Goal: Information Seeking & Learning: Learn about a topic

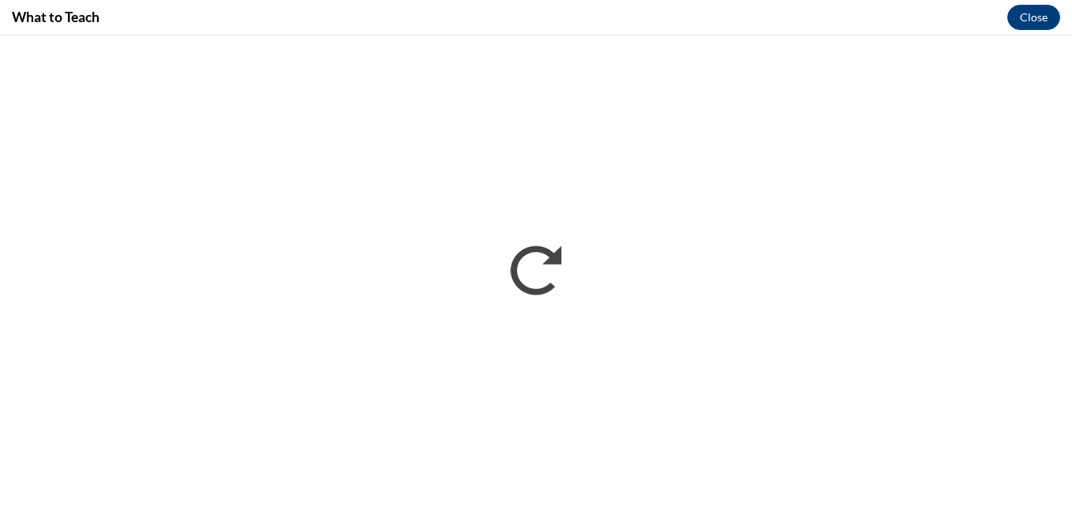
scroll to position [724, 0]
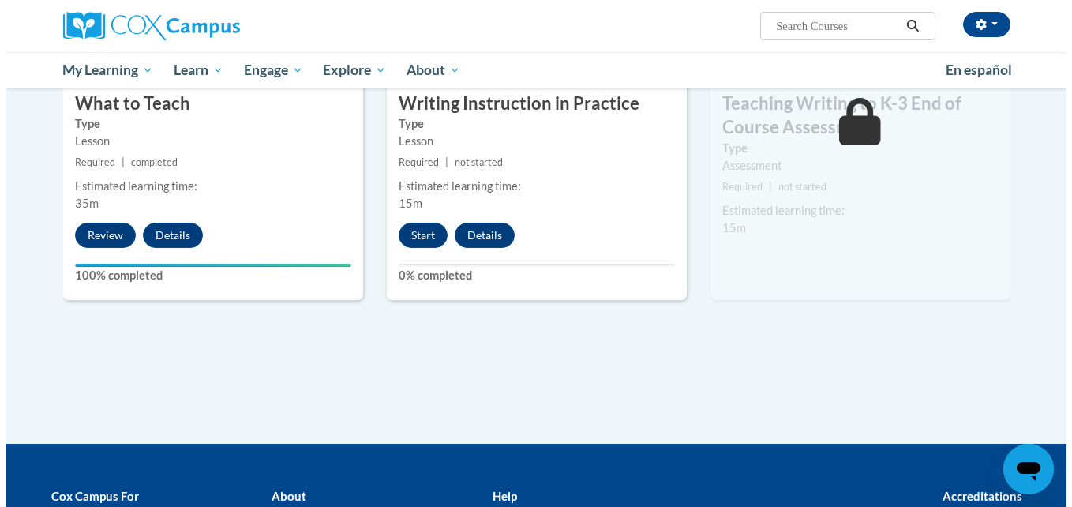
scroll to position [909, 0]
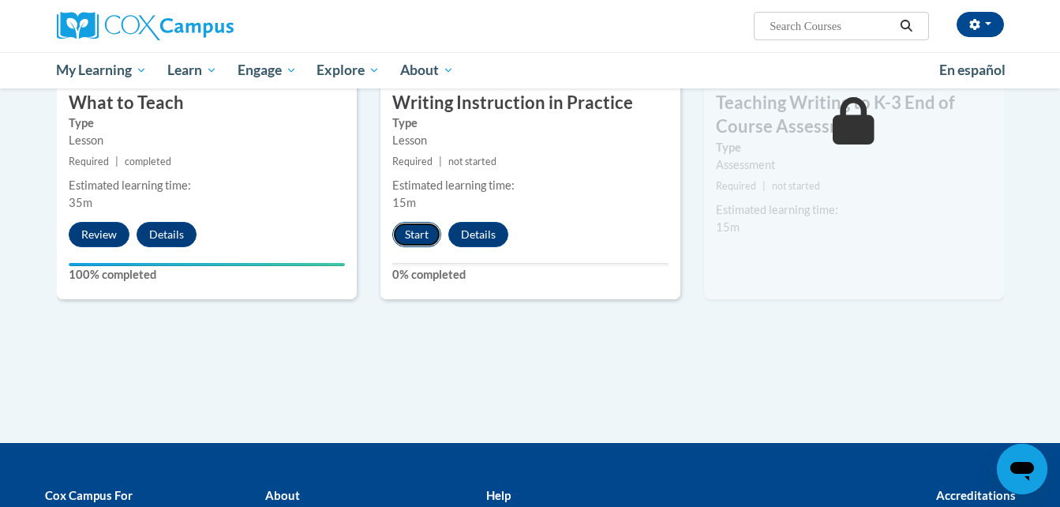
click at [398, 229] on button "Start" at bounding box center [416, 234] width 49 height 25
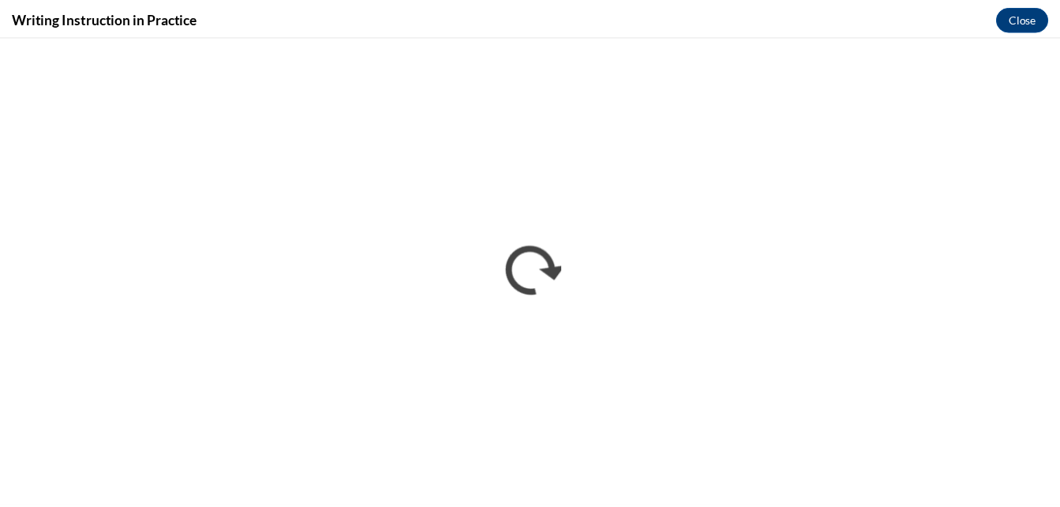
scroll to position [0, 0]
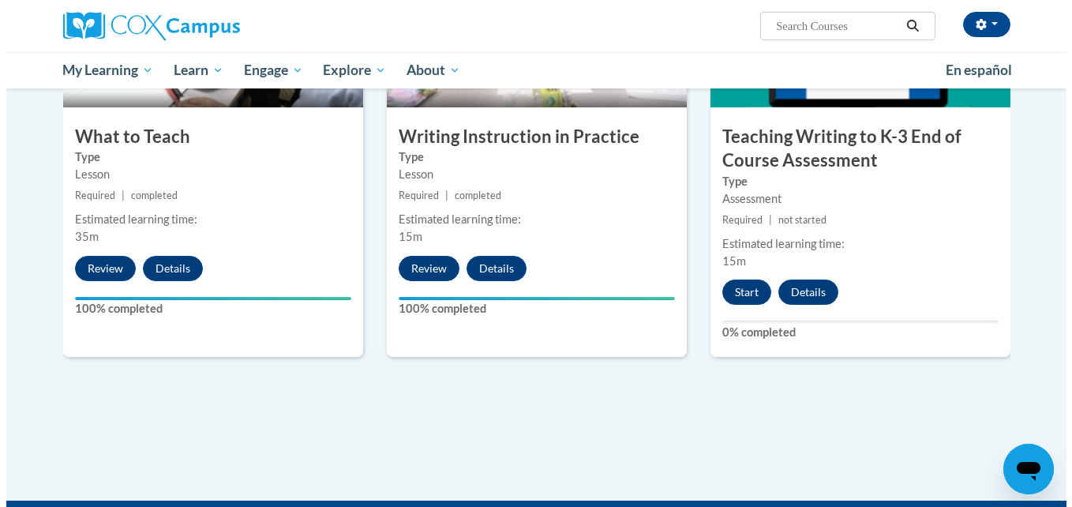
scroll to position [883, 0]
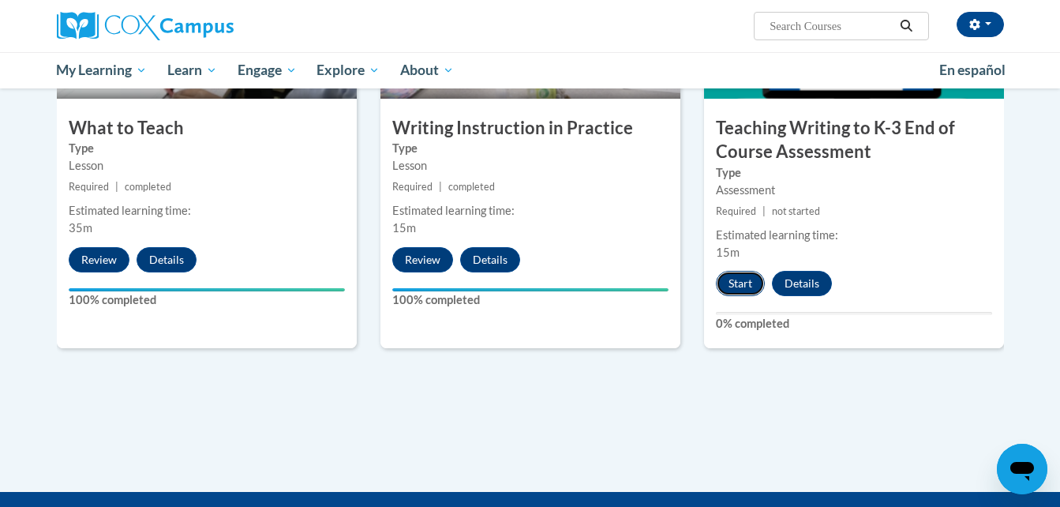
click at [735, 285] on button "Start" at bounding box center [740, 283] width 49 height 25
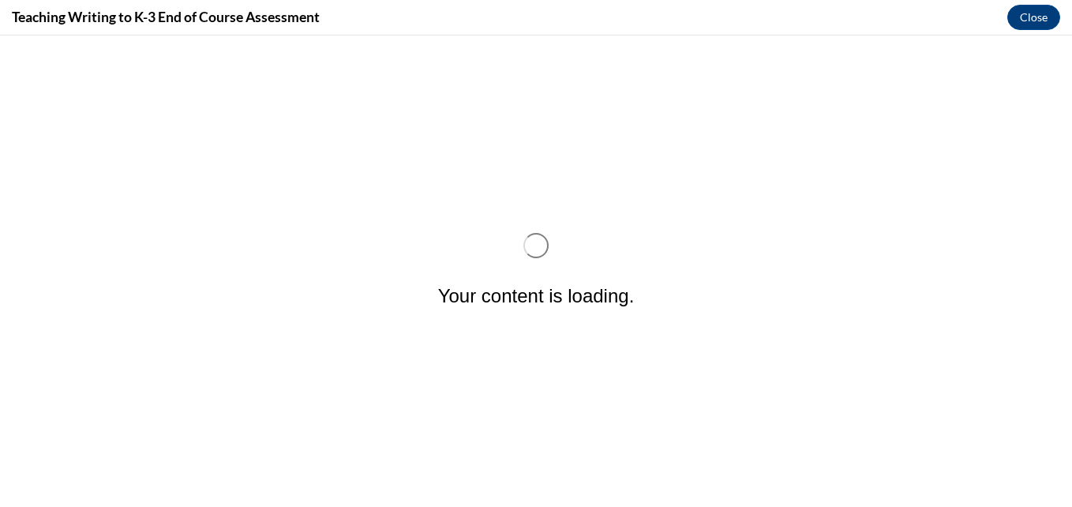
scroll to position [0, 0]
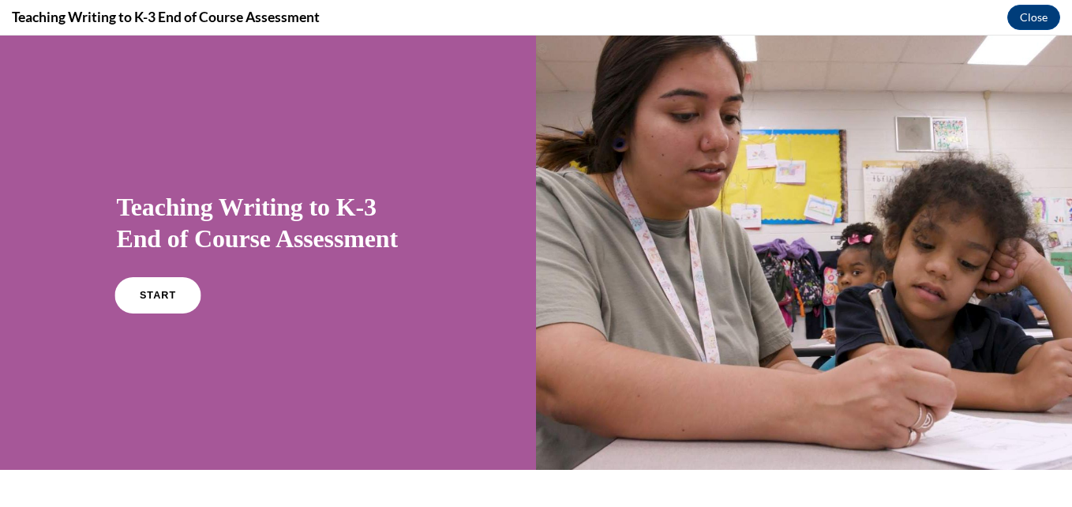
click at [125, 292] on link "START" at bounding box center [157, 295] width 86 height 36
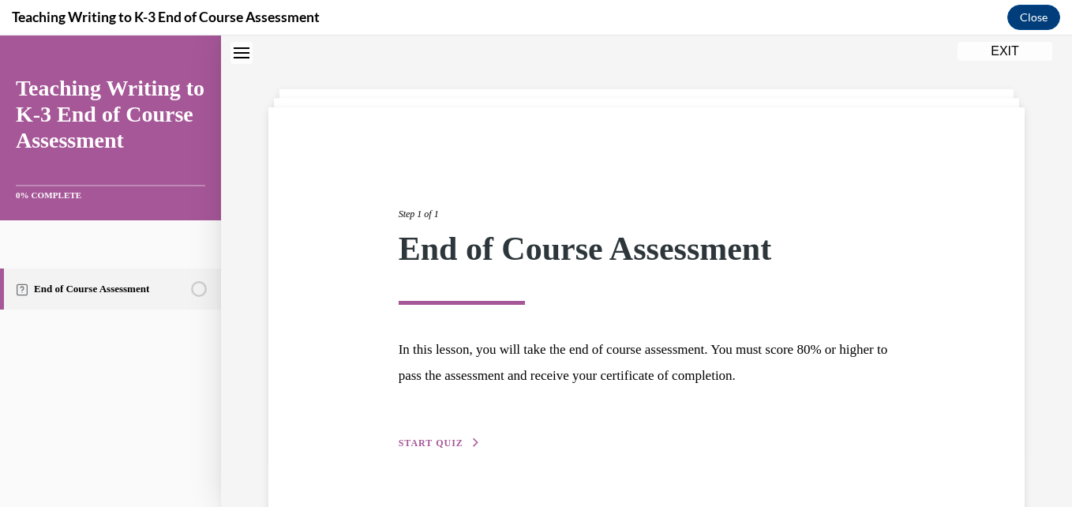
scroll to position [88, 0]
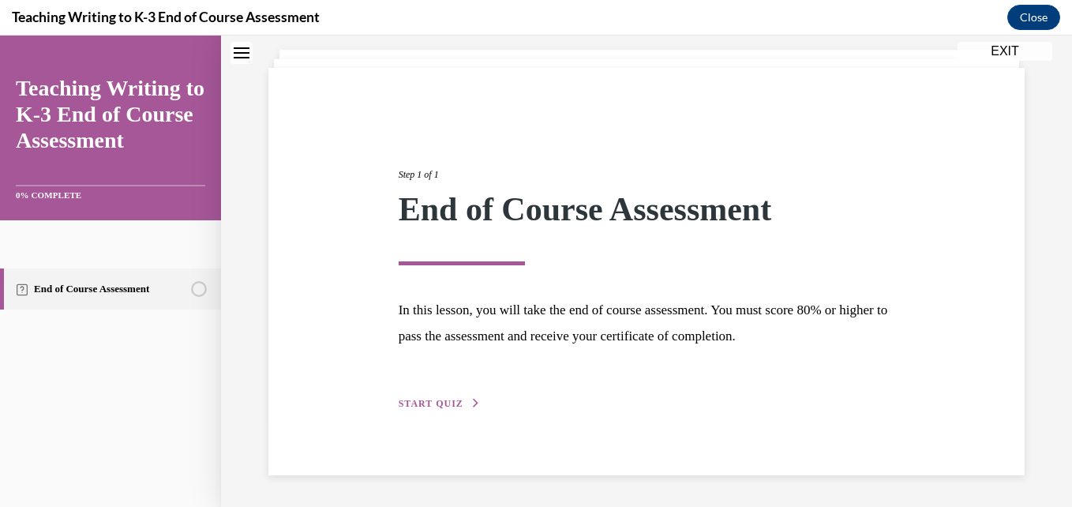
click at [451, 398] on button "START QUIZ" at bounding box center [440, 403] width 82 height 14
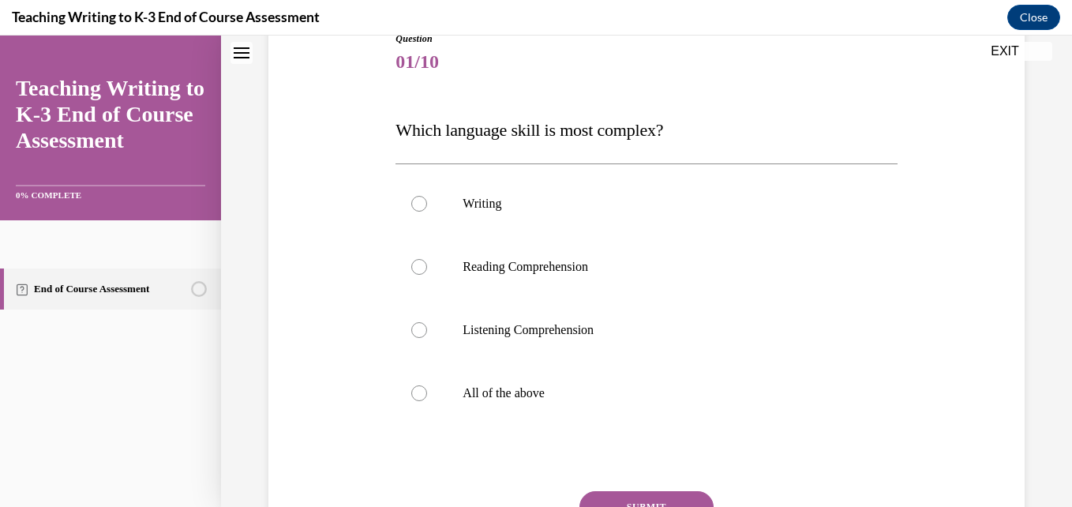
scroll to position [189, 0]
click at [499, 383] on label "All of the above" at bounding box center [645, 392] width 501 height 63
click at [427, 384] on input "All of the above" at bounding box center [419, 392] width 16 height 16
radio input "true"
click at [649, 493] on button "SUBMIT" at bounding box center [646, 506] width 134 height 32
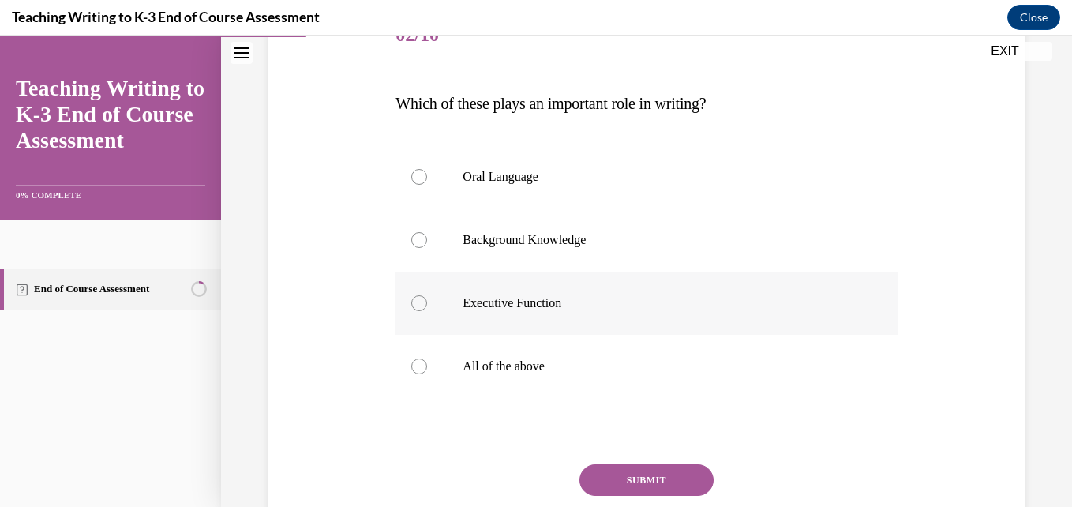
scroll to position [216, 0]
click at [482, 351] on label "All of the above" at bounding box center [645, 365] width 501 height 63
click at [427, 358] on input "All of the above" at bounding box center [419, 366] width 16 height 16
radio input "true"
click at [635, 475] on button "SUBMIT" at bounding box center [646, 479] width 134 height 32
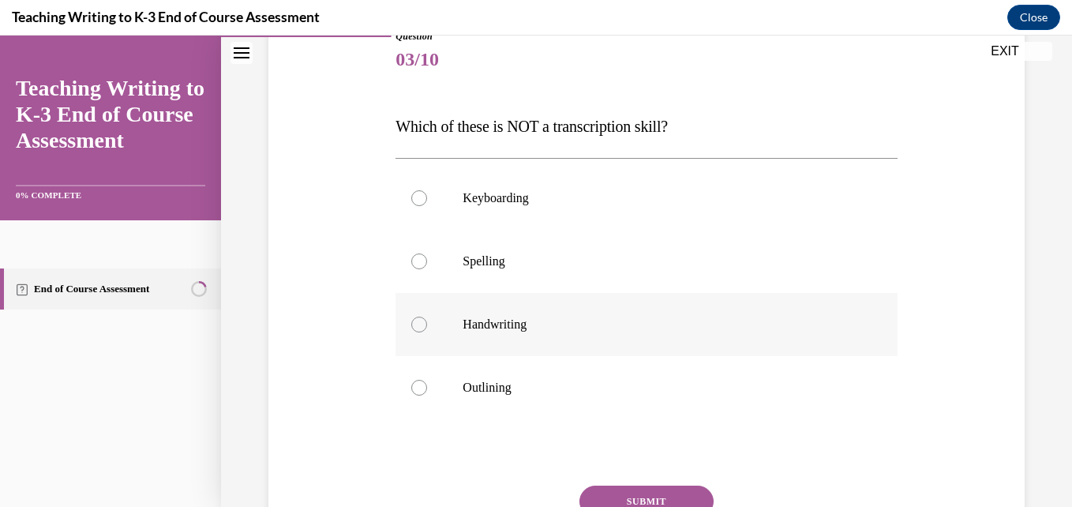
scroll to position [193, 0]
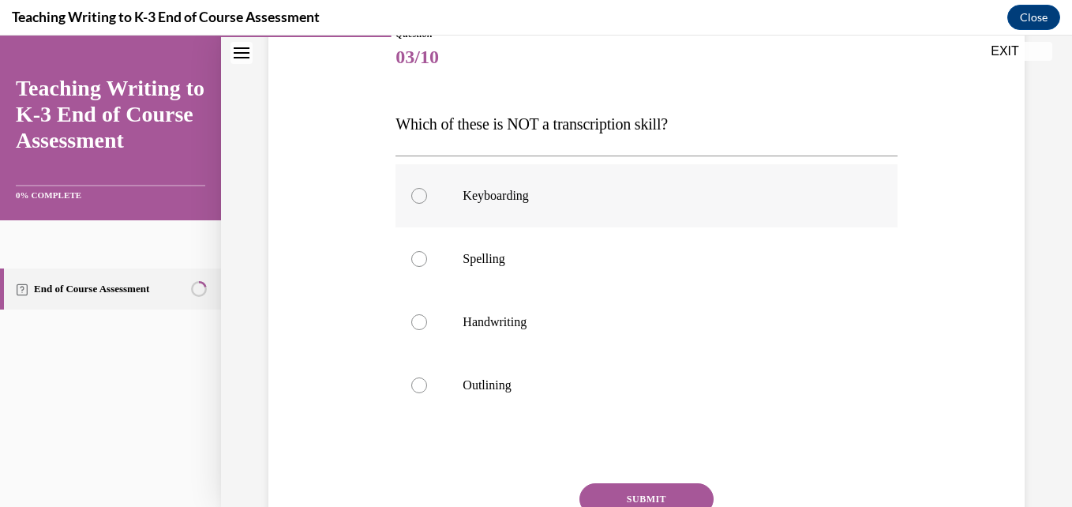
click at [529, 212] on label "Keyboarding" at bounding box center [645, 195] width 501 height 63
click at [427, 204] on input "Keyboarding" at bounding box center [419, 196] width 16 height 16
radio input "true"
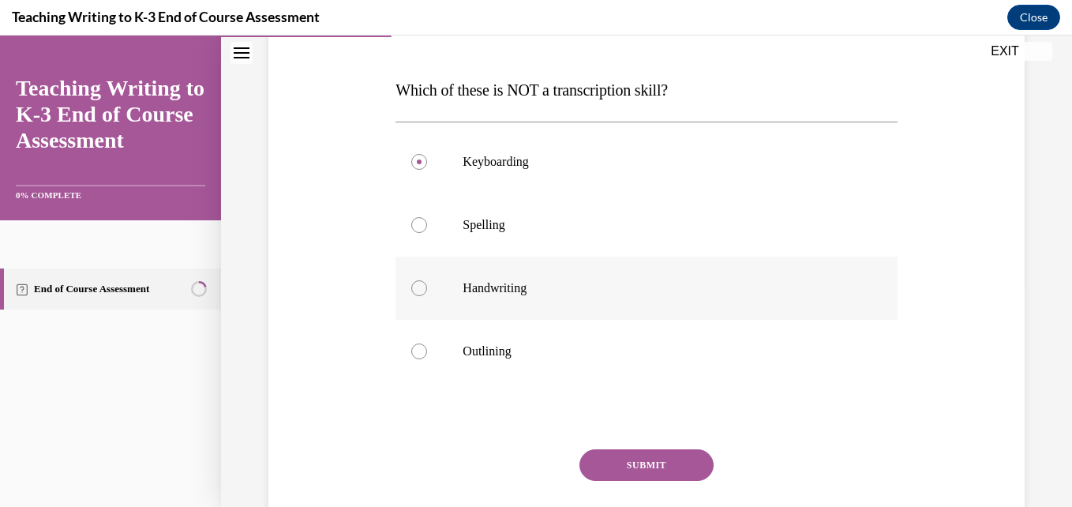
scroll to position [227, 0]
click at [542, 347] on p "Outlining" at bounding box center [660, 351] width 395 height 16
click at [427, 347] on input "Outlining" at bounding box center [419, 351] width 16 height 16
radio input "true"
click at [633, 467] on button "SUBMIT" at bounding box center [646, 464] width 134 height 32
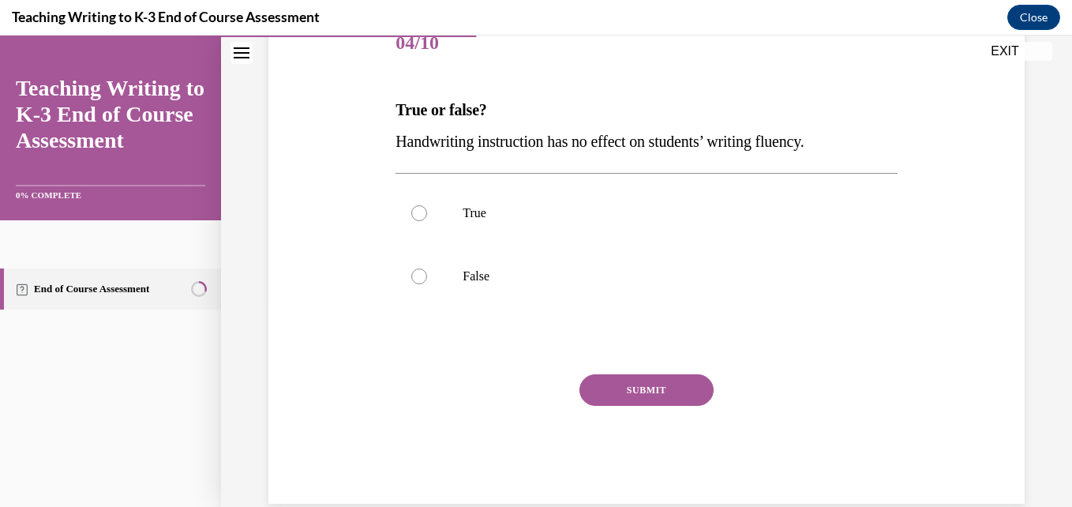
scroll to position [208, 0]
click at [474, 282] on p "False" at bounding box center [660, 276] width 395 height 16
click at [427, 282] on input "False" at bounding box center [419, 276] width 16 height 16
radio input "true"
click at [604, 387] on button "SUBMIT" at bounding box center [646, 389] width 134 height 32
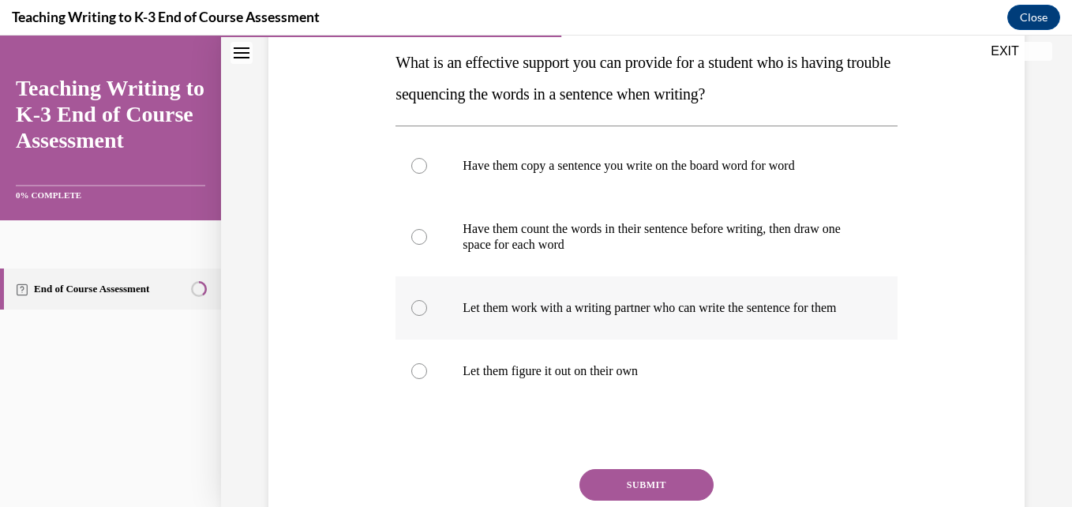
scroll to position [257, 0]
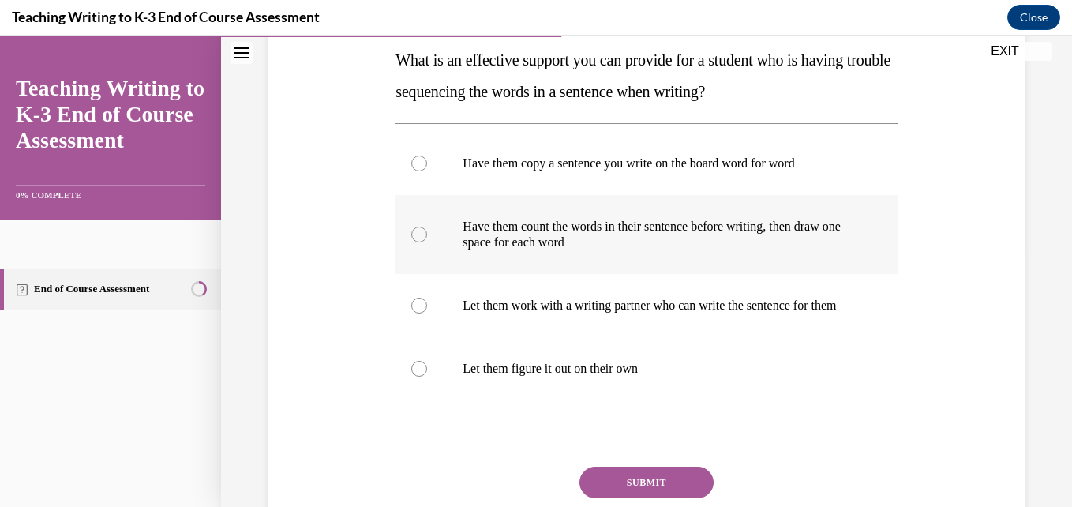
click at [577, 238] on p "Have them count the words in their sentence before writing, then draw one space…" at bounding box center [660, 235] width 395 height 32
click at [427, 238] on input "Have them count the words in their sentence before writing, then draw one space…" at bounding box center [419, 235] width 16 height 16
radio input "true"
click at [638, 487] on button "SUBMIT" at bounding box center [646, 483] width 134 height 32
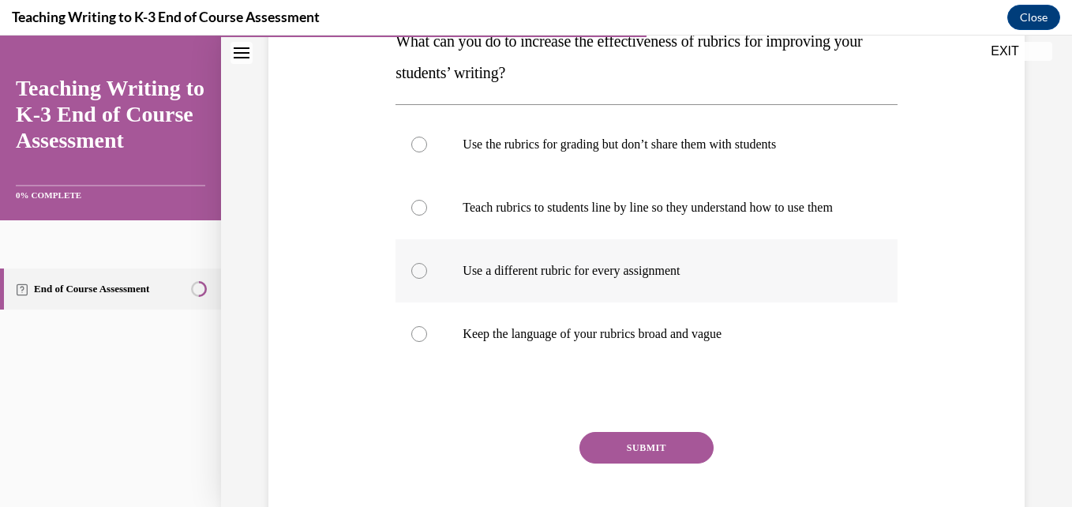
scroll to position [277, 0]
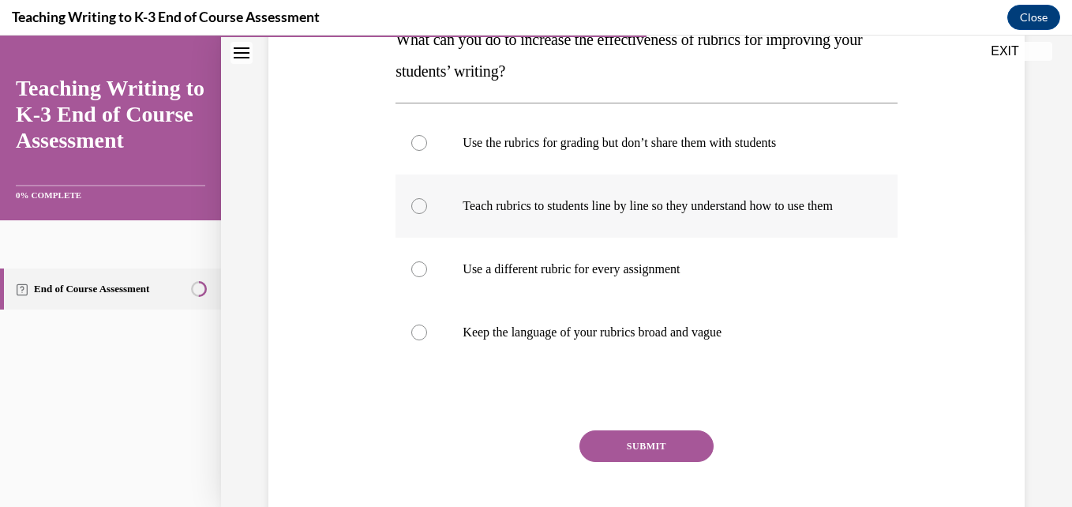
click at [587, 238] on label "Teach rubrics to students line by line so they understand how to use them" at bounding box center [645, 205] width 501 height 63
click at [427, 214] on input "Teach rubrics to students line by line so they understand how to use them" at bounding box center [419, 206] width 16 height 16
radio input "true"
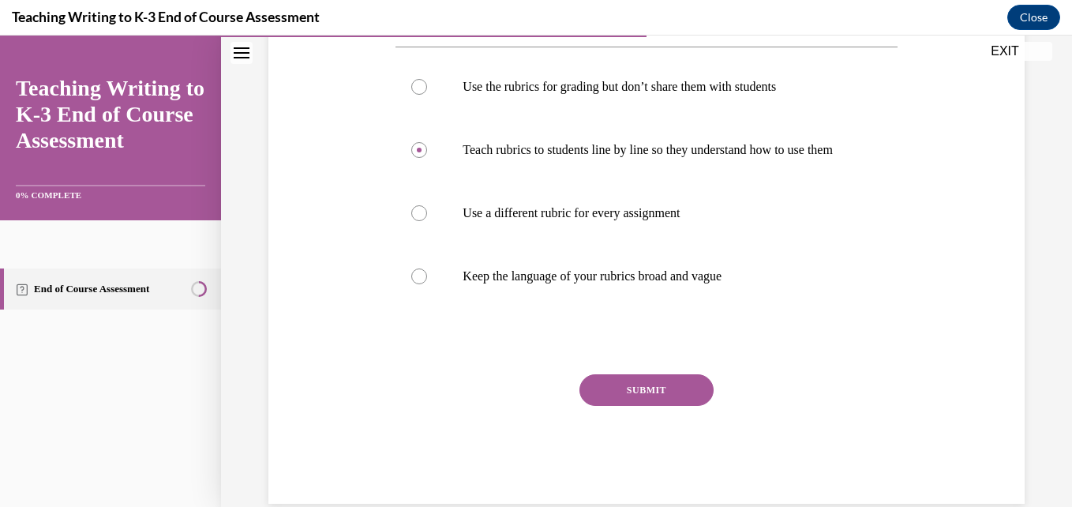
click at [639, 406] on button "SUBMIT" at bounding box center [646, 390] width 134 height 32
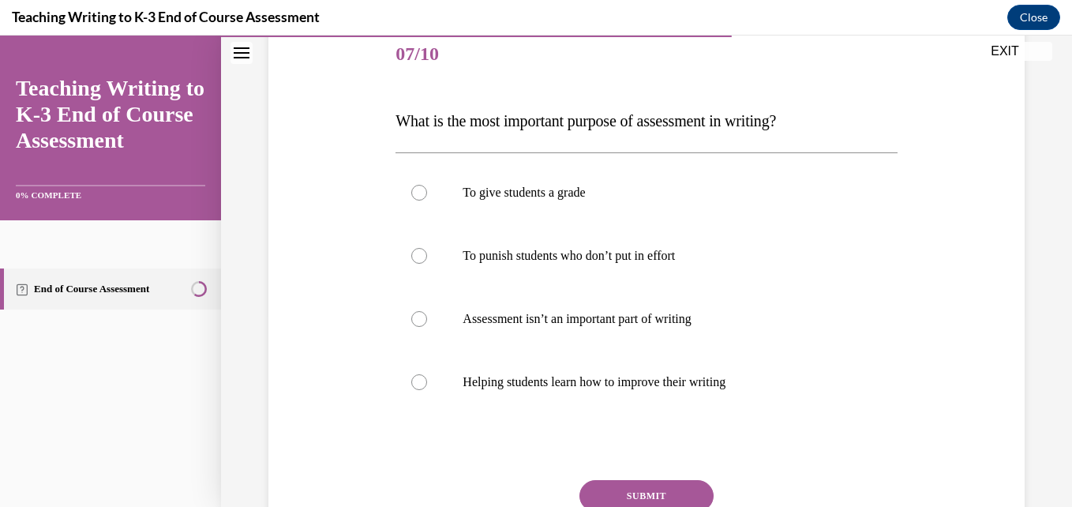
scroll to position [197, 0]
click at [658, 377] on p "Helping students learn how to improve their writing" at bounding box center [660, 381] width 395 height 16
click at [427, 377] on input "Helping students learn how to improve their writing" at bounding box center [419, 381] width 16 height 16
radio input "true"
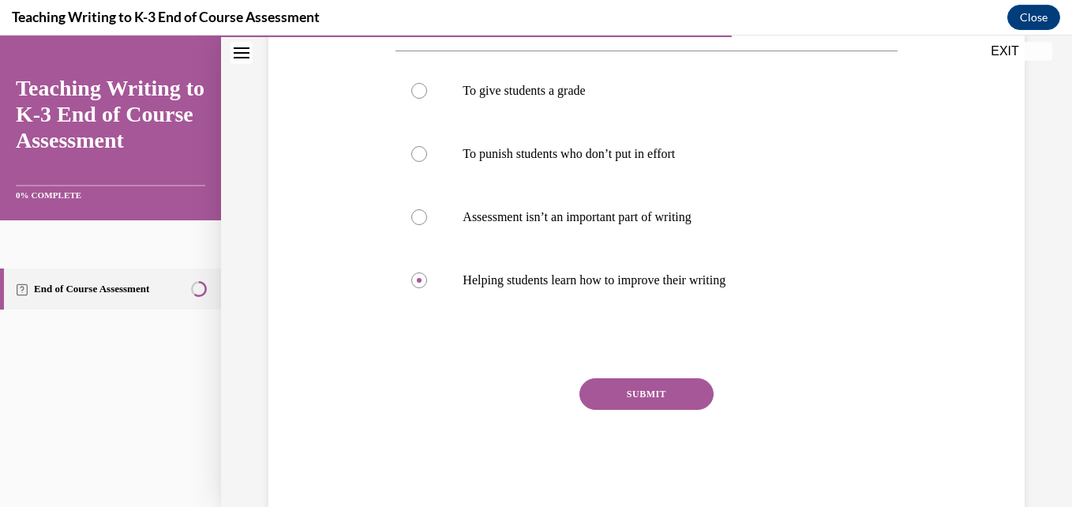
scroll to position [299, 0]
click at [679, 395] on button "SUBMIT" at bounding box center [646, 393] width 134 height 32
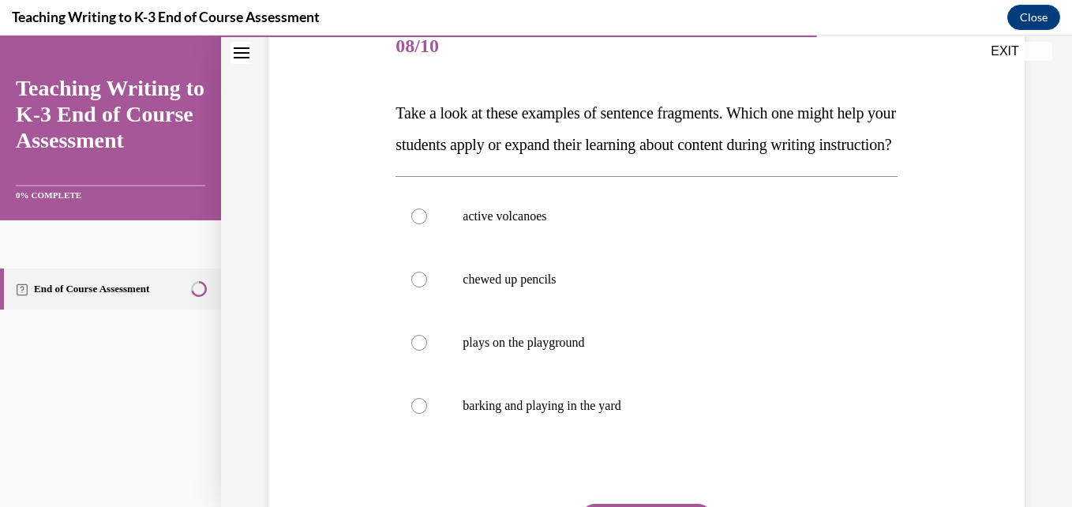
scroll to position [205, 0]
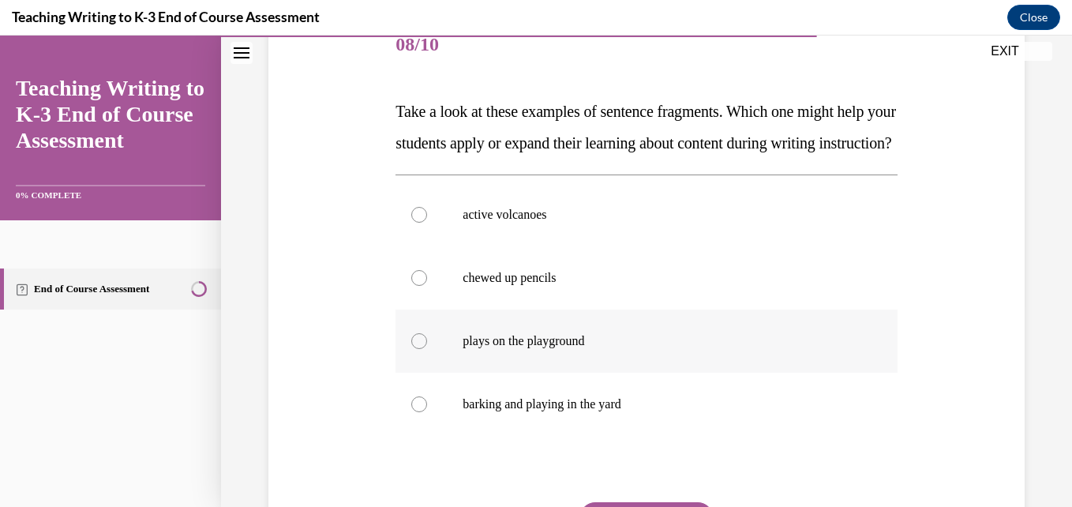
click at [438, 368] on label "plays on the playground" at bounding box center [645, 340] width 501 height 63
click at [427, 349] on input "plays on the playground" at bounding box center [419, 341] width 16 height 16
radio input "true"
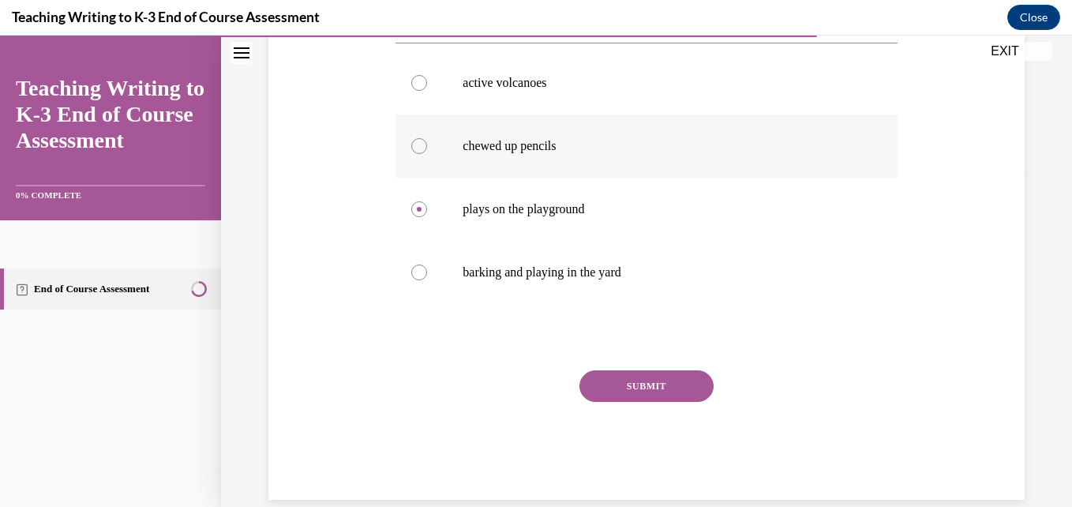
scroll to position [339, 0]
click at [609, 400] on button "SUBMIT" at bounding box center [646, 385] width 134 height 32
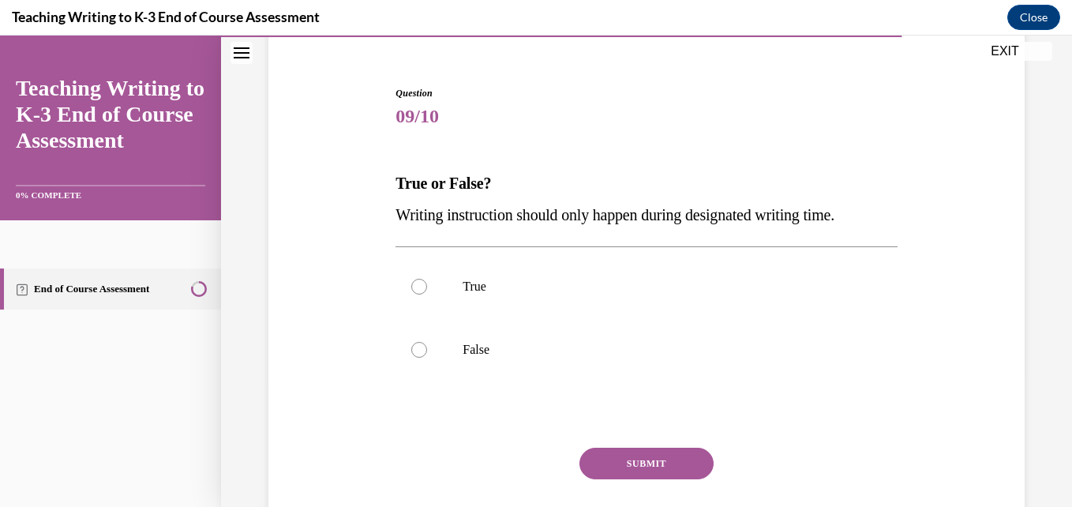
scroll to position [144, 0]
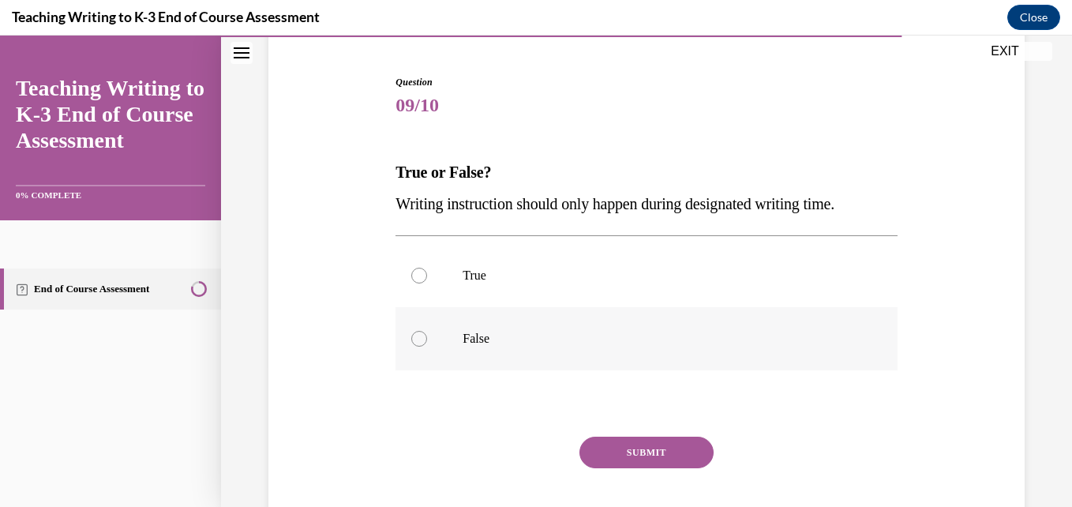
click at [461, 307] on label "False" at bounding box center [645, 338] width 501 height 63
click at [427, 331] on input "False" at bounding box center [419, 339] width 16 height 16
radio input "true"
click at [631, 444] on button "SUBMIT" at bounding box center [646, 453] width 134 height 32
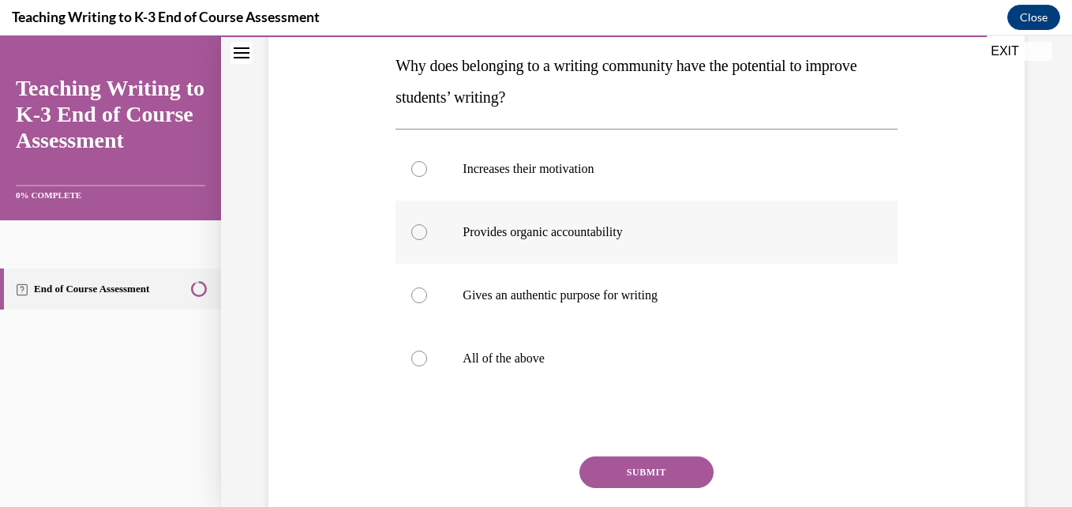
scroll to position [252, 0]
click at [523, 359] on p "All of the above" at bounding box center [660, 358] width 395 height 16
click at [427, 359] on input "All of the above" at bounding box center [419, 358] width 16 height 16
radio input "true"
click at [643, 475] on button "SUBMIT" at bounding box center [646, 471] width 134 height 32
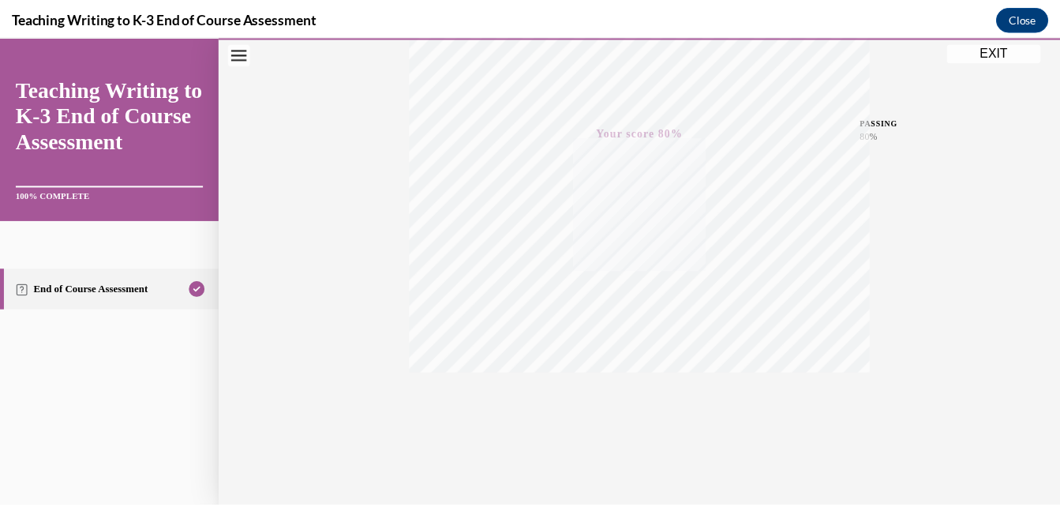
scroll to position [338, 0]
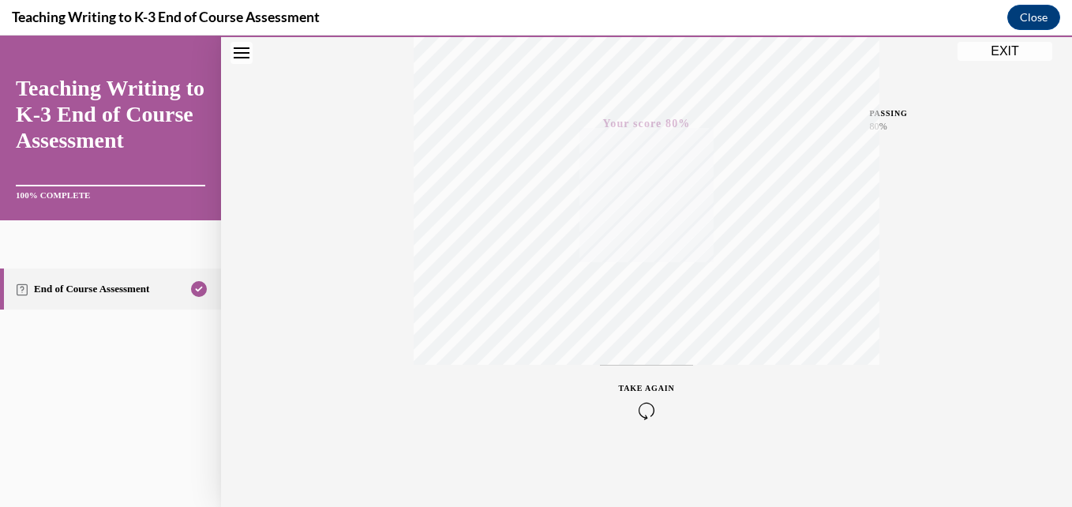
click at [985, 54] on button "EXIT" at bounding box center [1005, 51] width 95 height 19
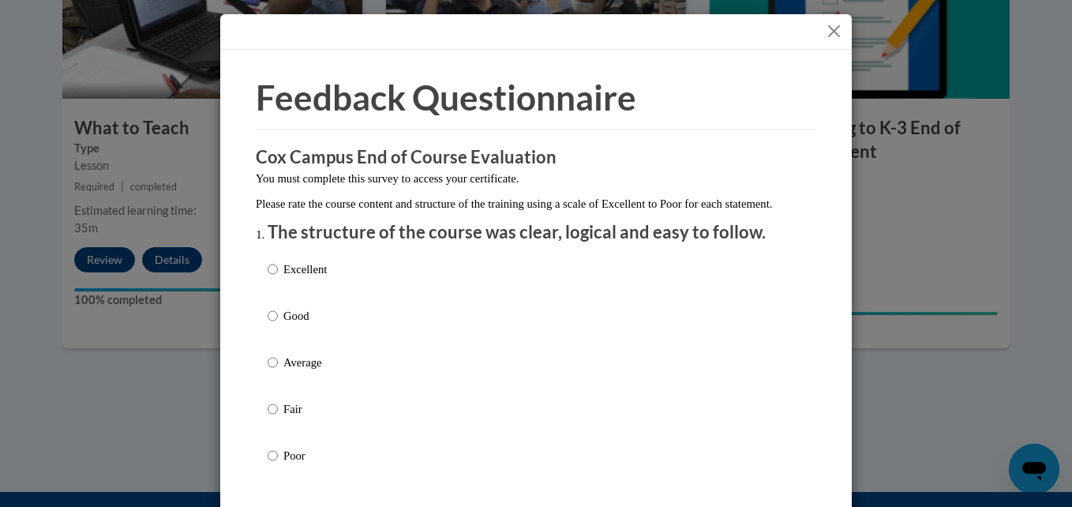
click at [829, 32] on button "Close" at bounding box center [834, 31] width 20 height 20
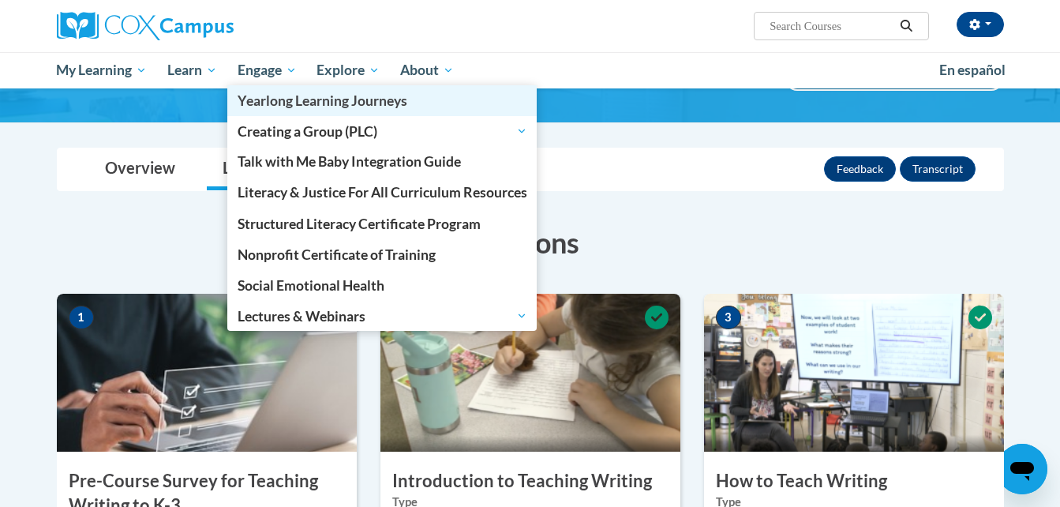
scroll to position [118, 0]
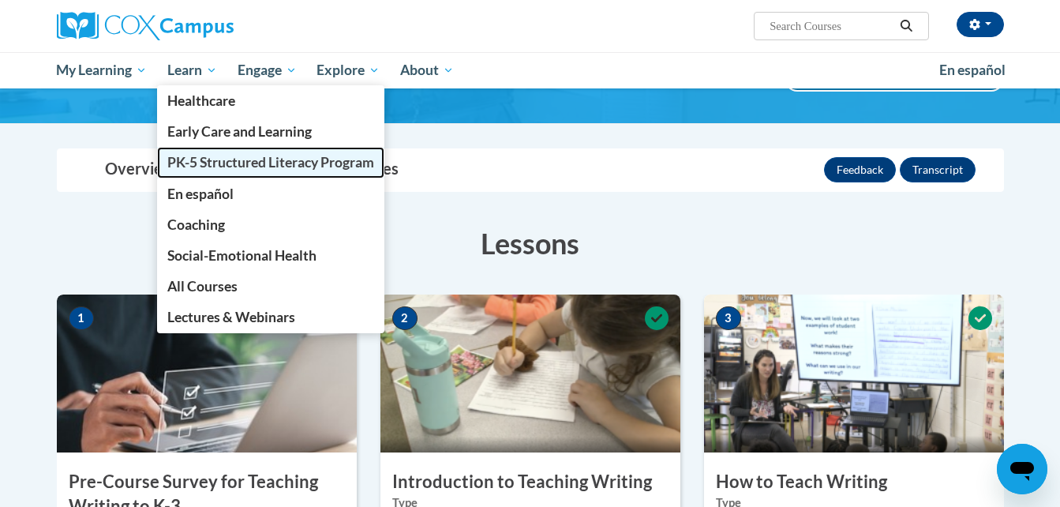
click at [239, 172] on link "PK-5 Structured Literacy Program" at bounding box center [270, 162] width 227 height 31
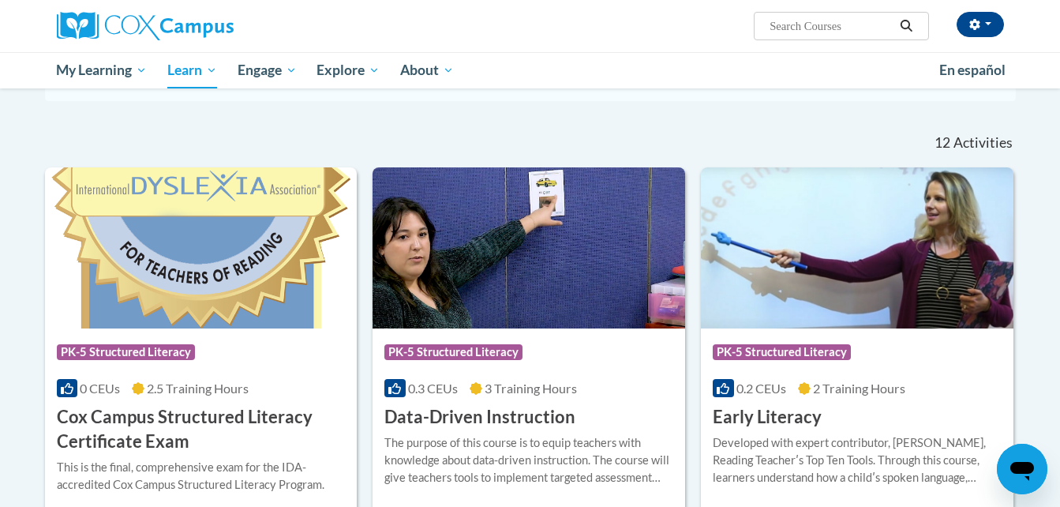
scroll to position [440, 0]
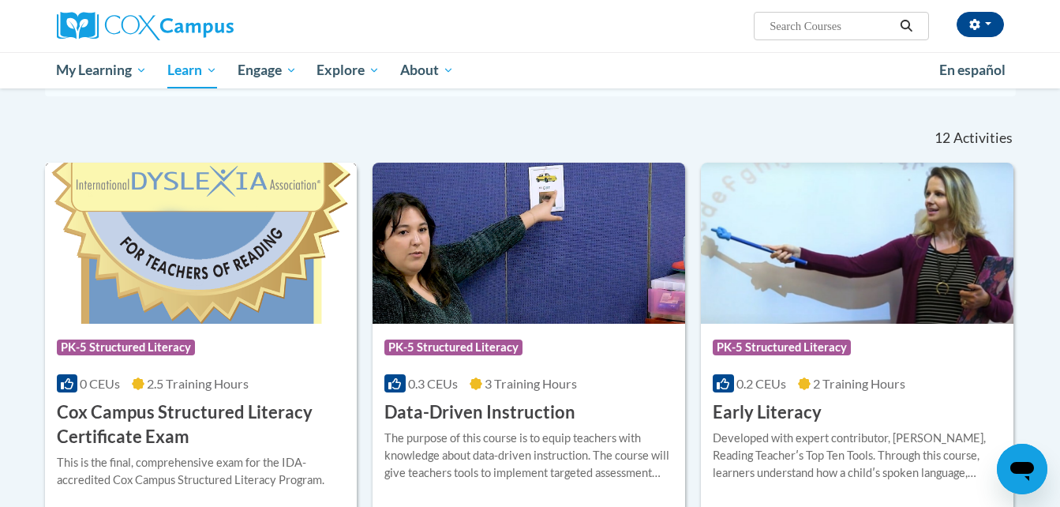
click at [258, 254] on img at bounding box center [201, 243] width 313 height 161
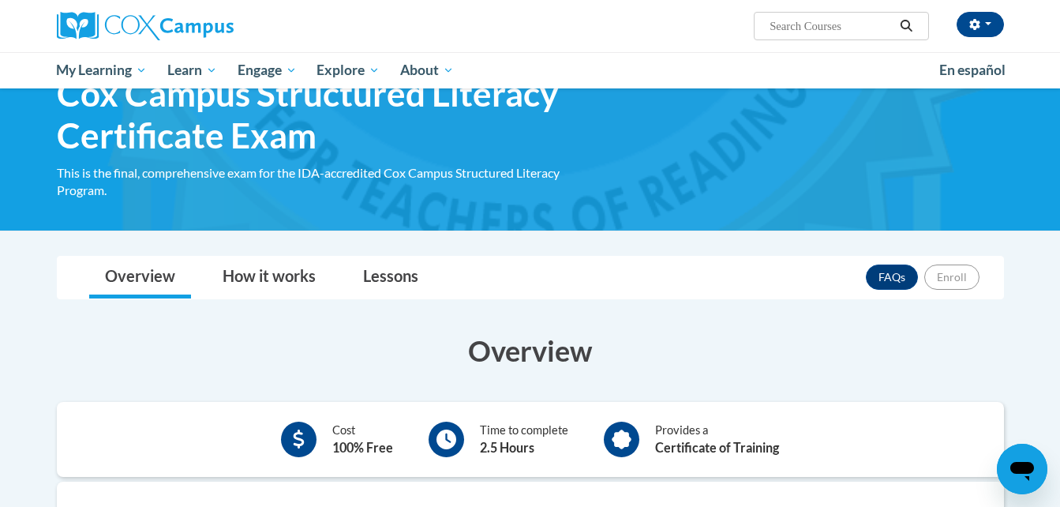
scroll to position [73, 0]
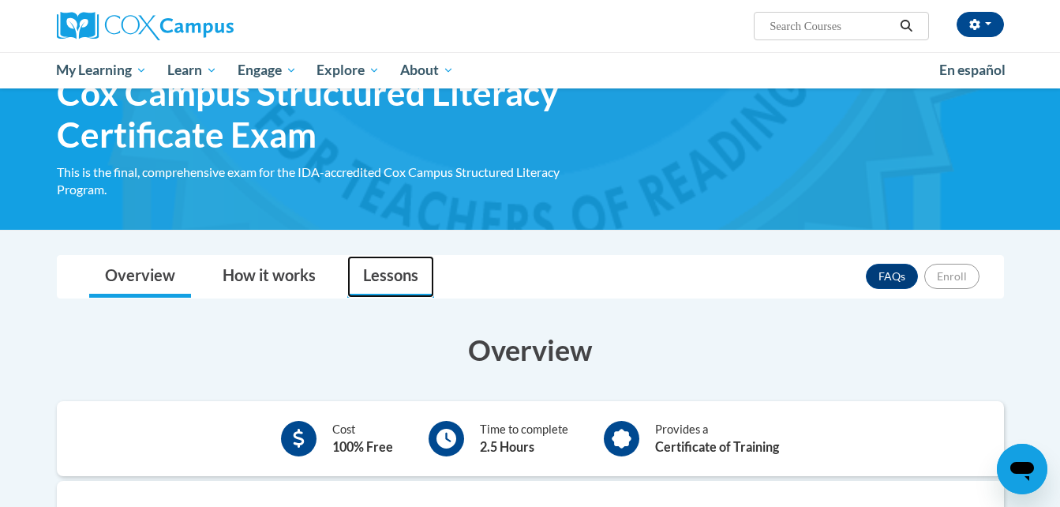
click at [377, 276] on link "Lessons" at bounding box center [390, 277] width 87 height 42
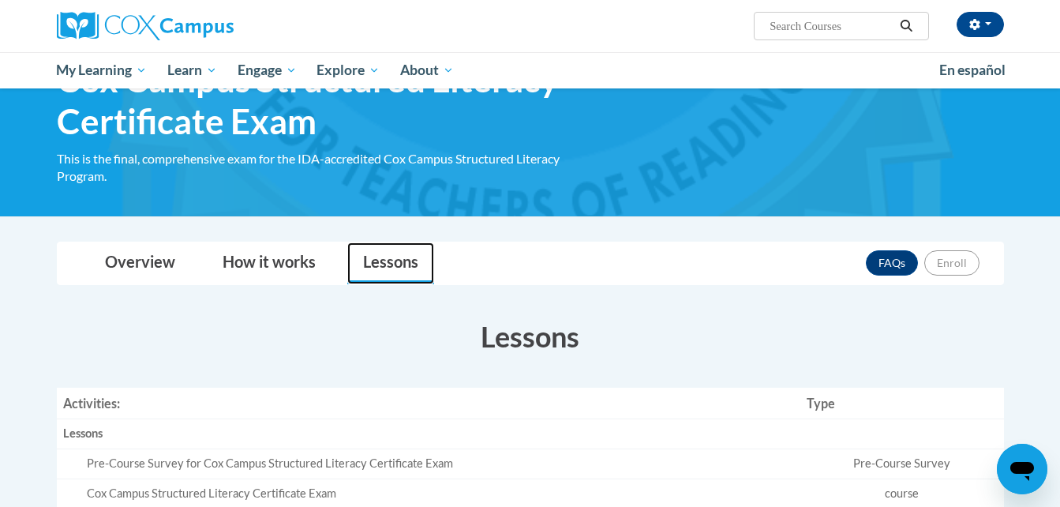
scroll to position [86, 0]
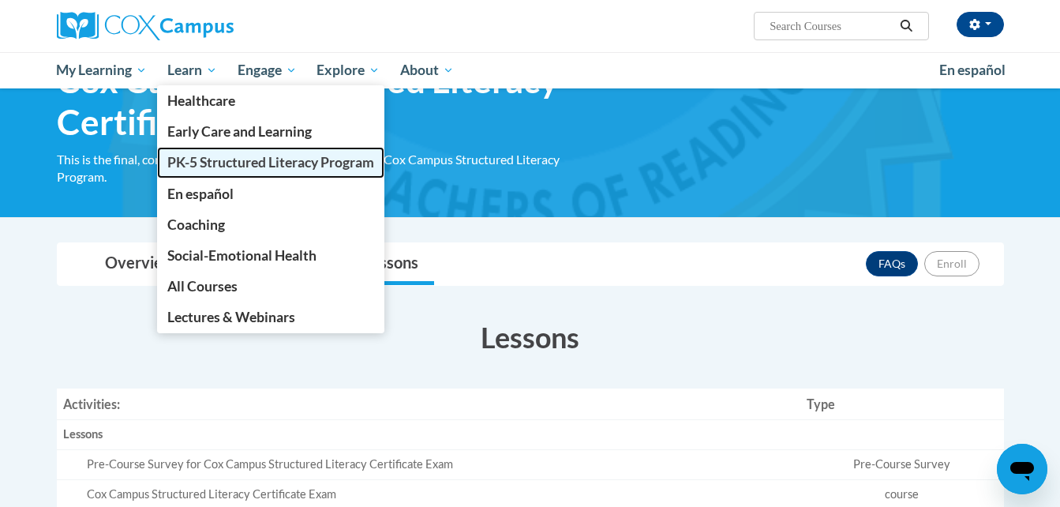
click at [208, 165] on span "PK-5 Structured Literacy Program" at bounding box center [270, 162] width 207 height 17
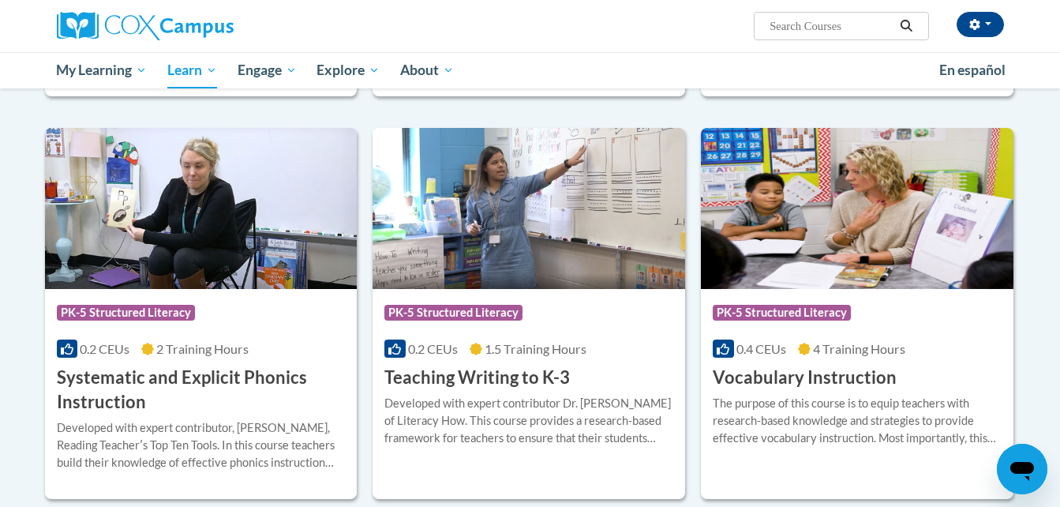
scroll to position [1666, 0]
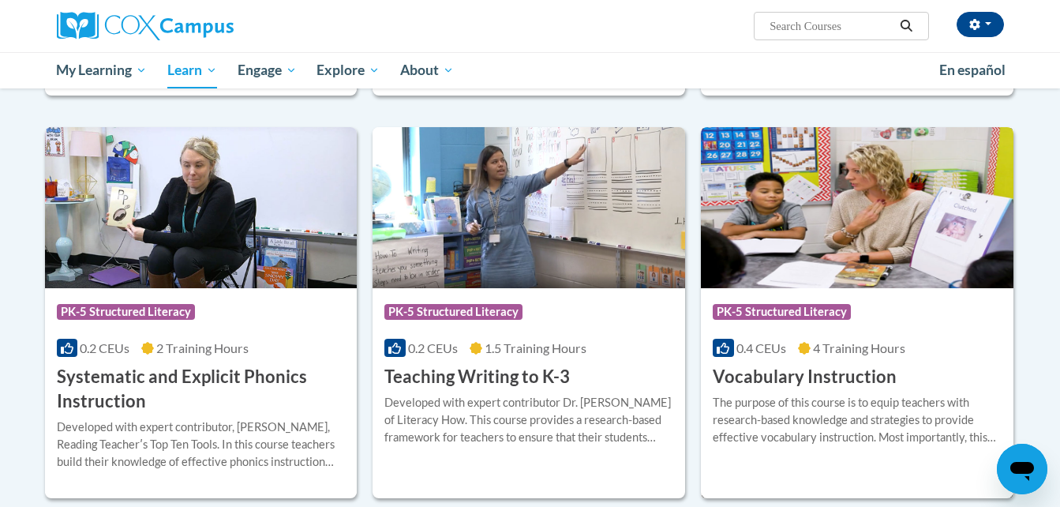
click at [796, 276] on img at bounding box center [857, 207] width 313 height 161
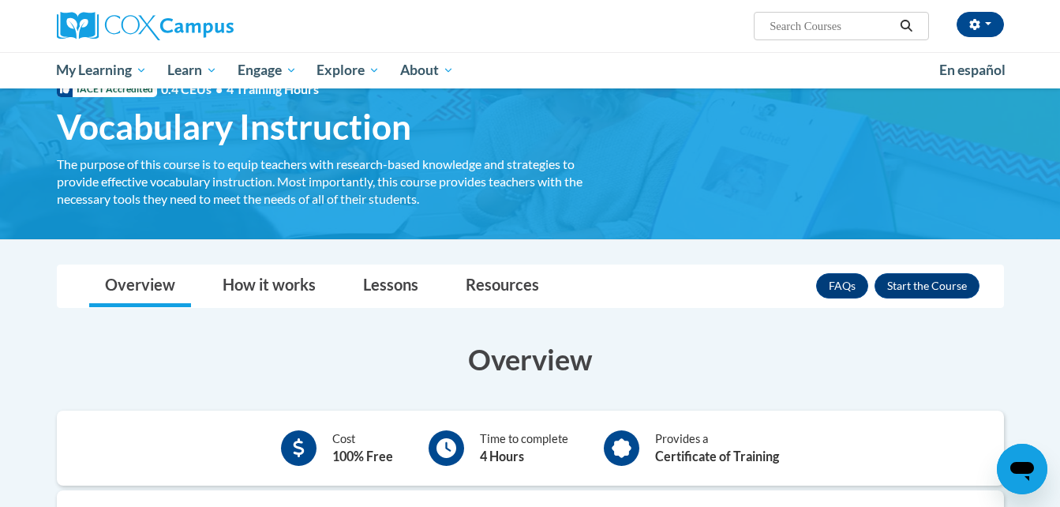
scroll to position [60, 0]
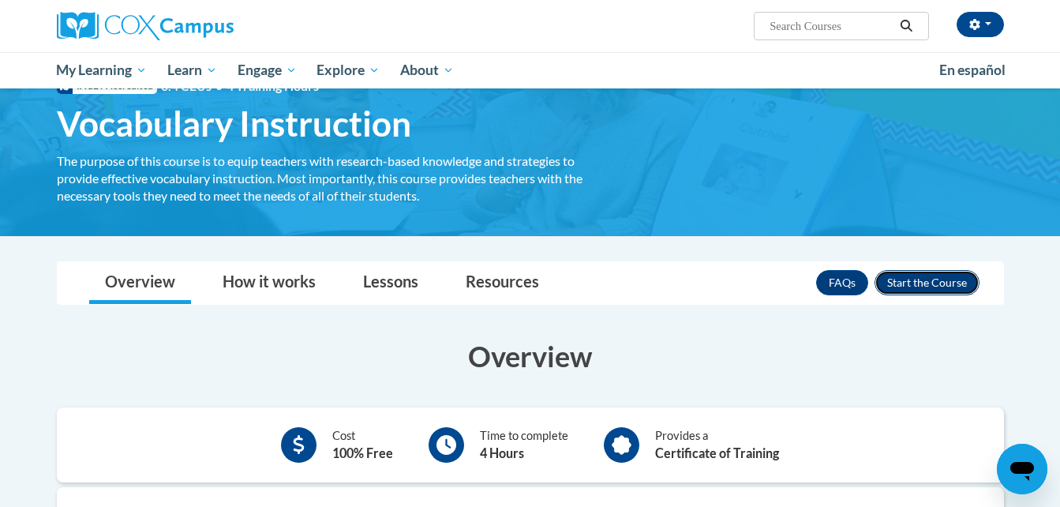
click at [942, 282] on button "Enroll" at bounding box center [927, 282] width 105 height 25
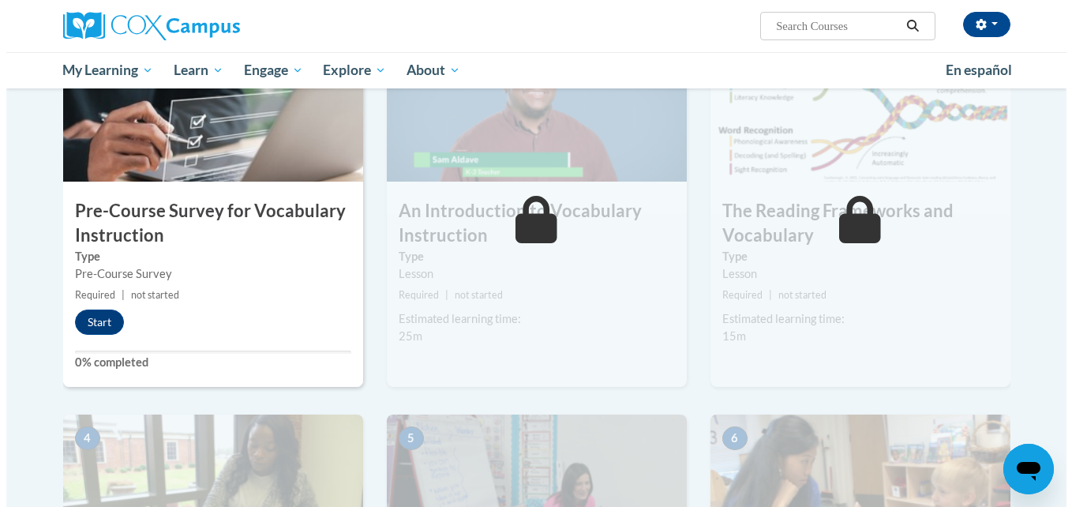
scroll to position [498, 0]
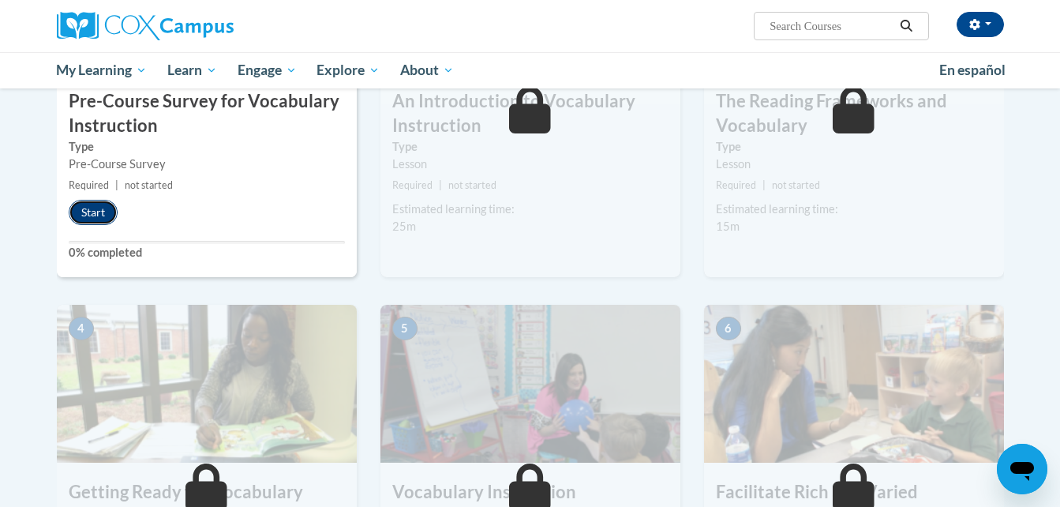
click at [103, 212] on button "Start" at bounding box center [93, 212] width 49 height 25
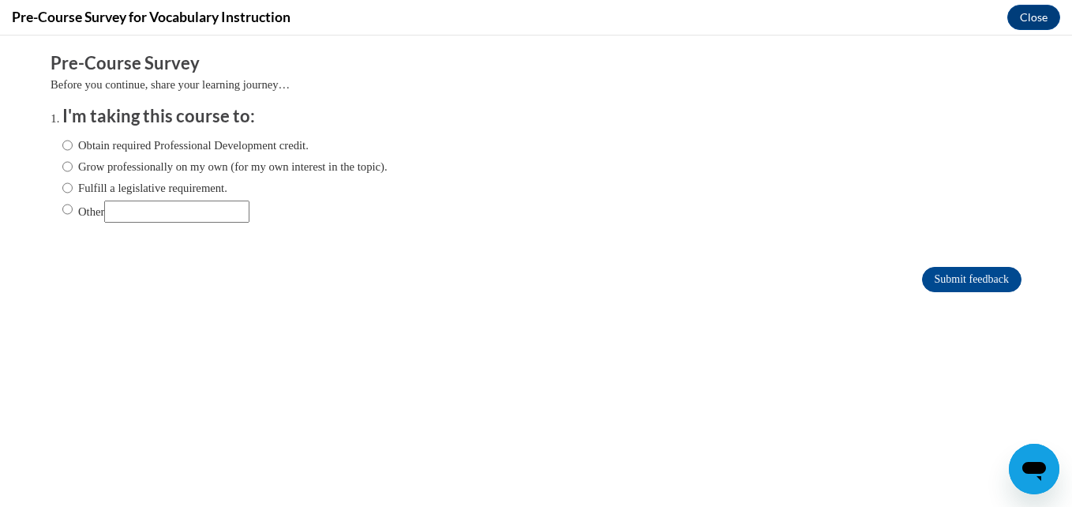
scroll to position [0, 0]
click at [66, 143] on label "Obtain required Professional Development credit." at bounding box center [185, 145] width 246 height 17
click at [66, 143] on input "Obtain required Professional Development credit." at bounding box center [67, 145] width 10 height 17
radio input "true"
click at [934, 276] on input "Submit feedback" at bounding box center [971, 279] width 99 height 25
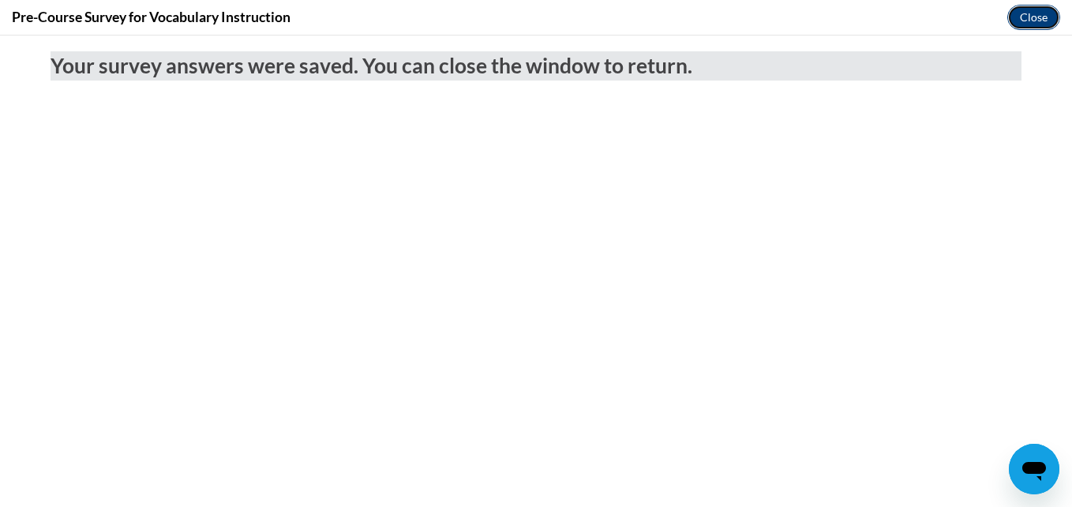
click at [1044, 21] on button "Close" at bounding box center [1033, 17] width 53 height 25
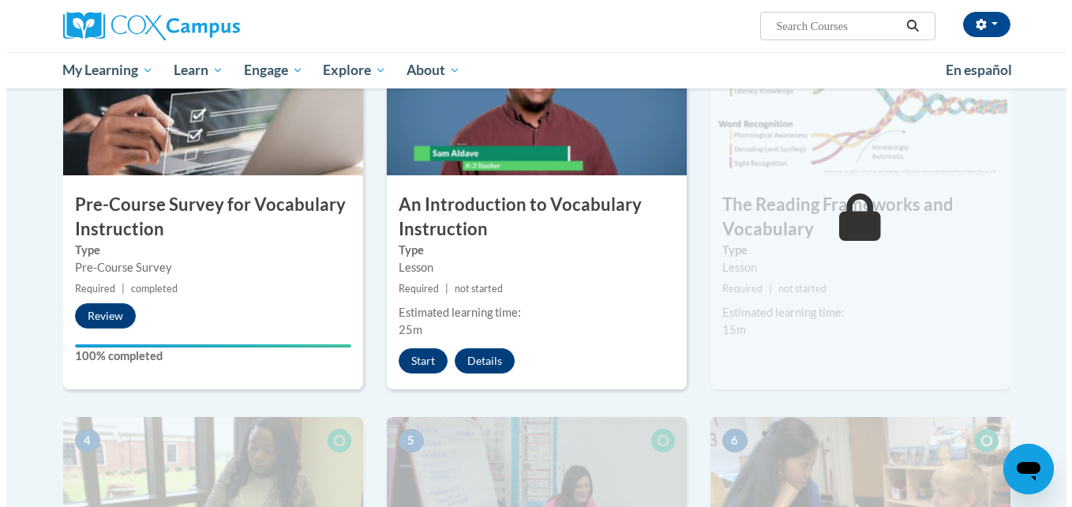
scroll to position [395, 0]
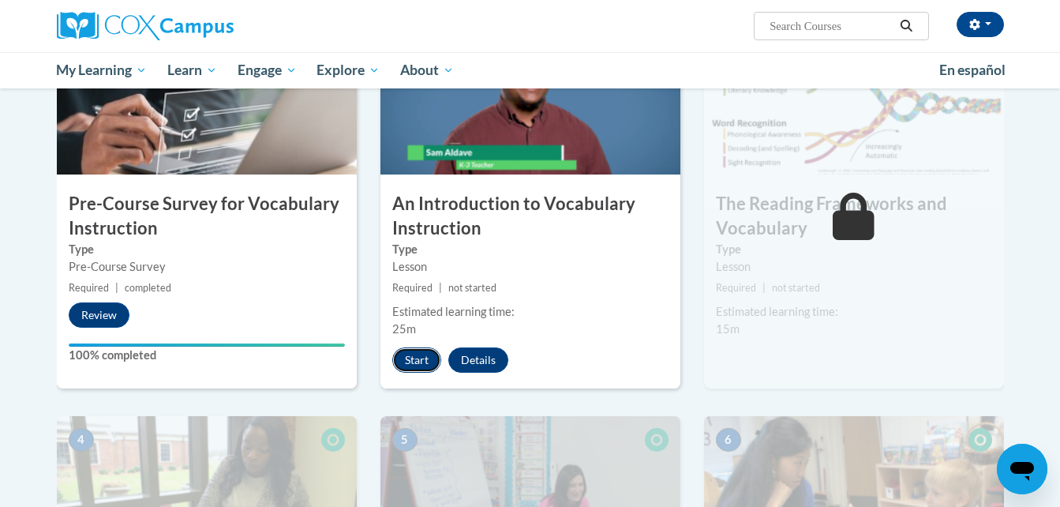
click at [427, 362] on button "Start" at bounding box center [416, 359] width 49 height 25
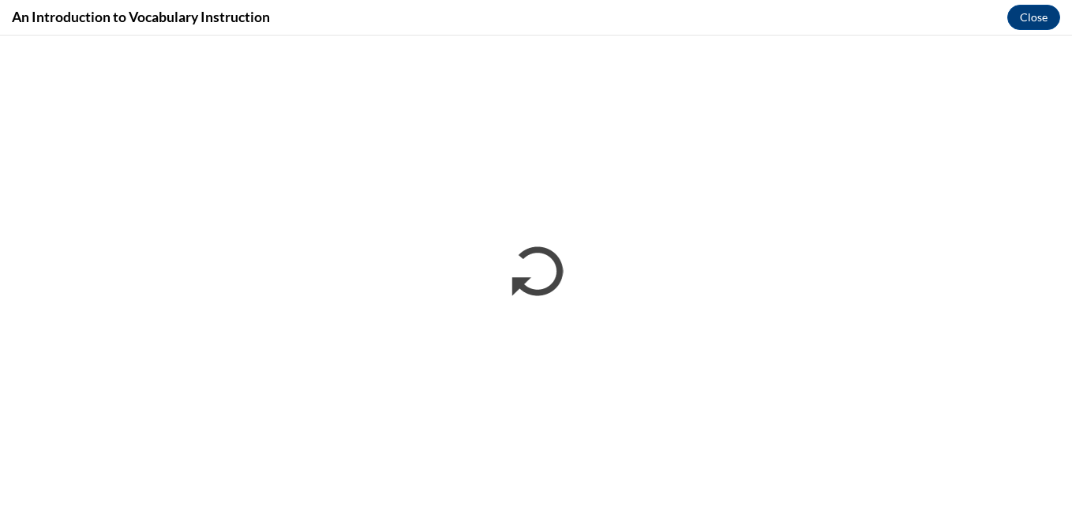
scroll to position [0, 0]
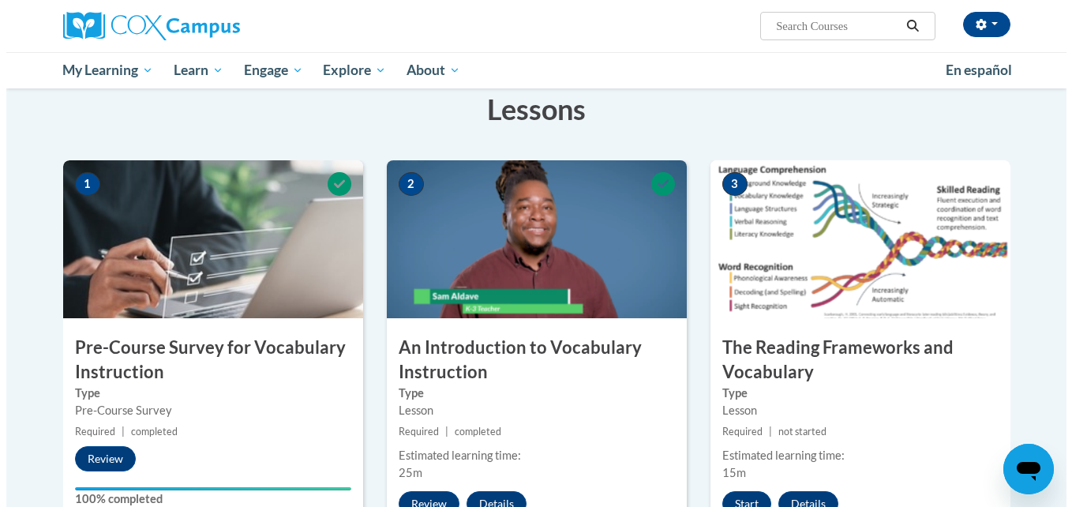
scroll to position [414, 0]
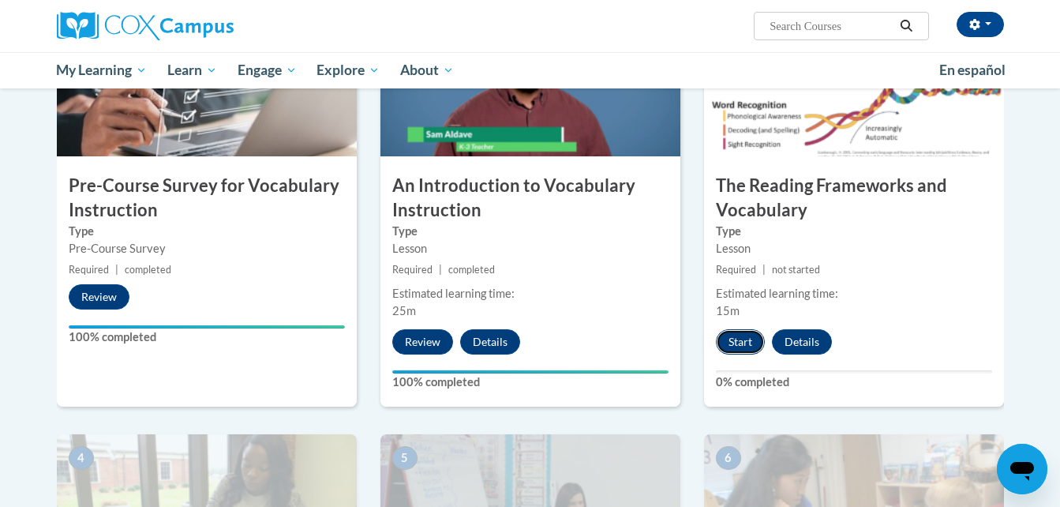
click at [733, 335] on button "Start" at bounding box center [740, 341] width 49 height 25
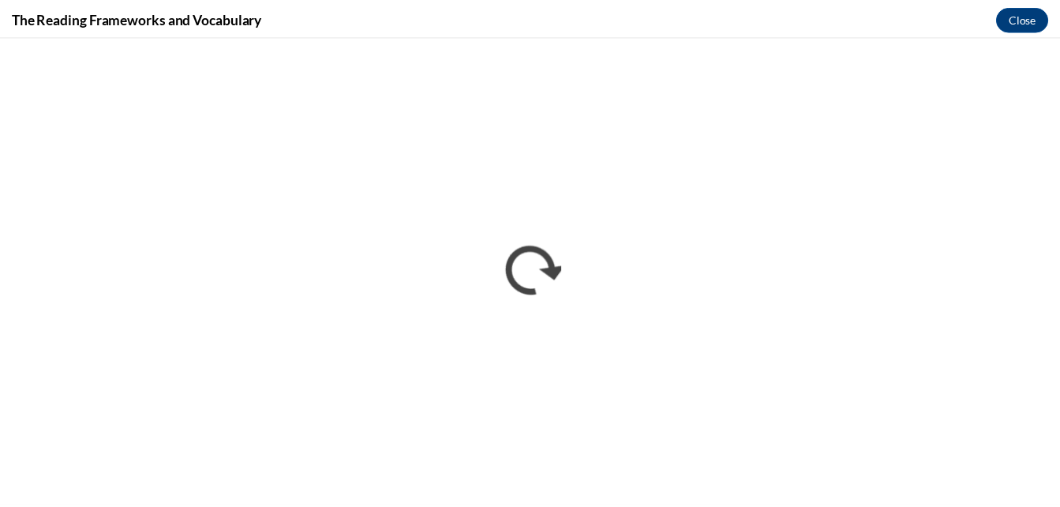
scroll to position [0, 0]
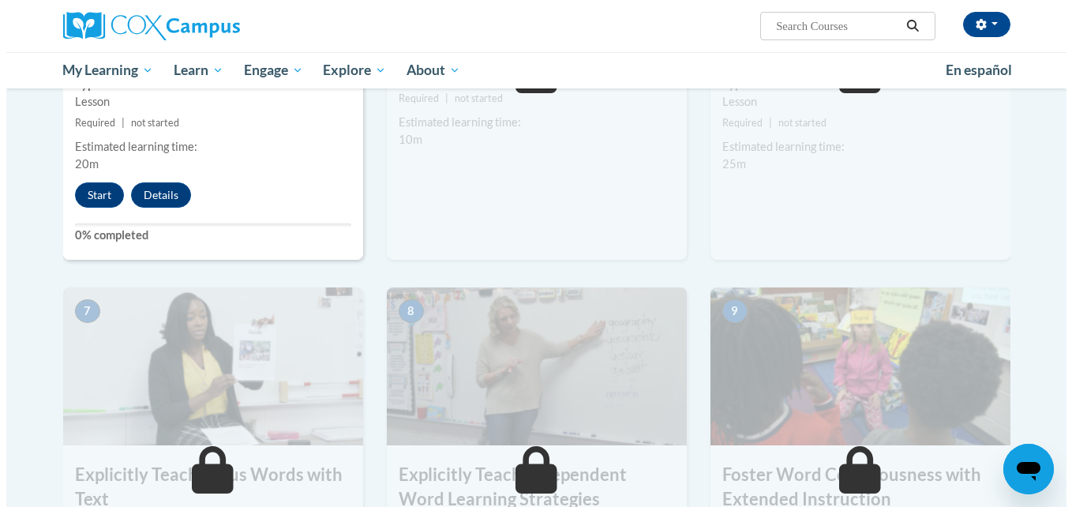
scroll to position [986, 0]
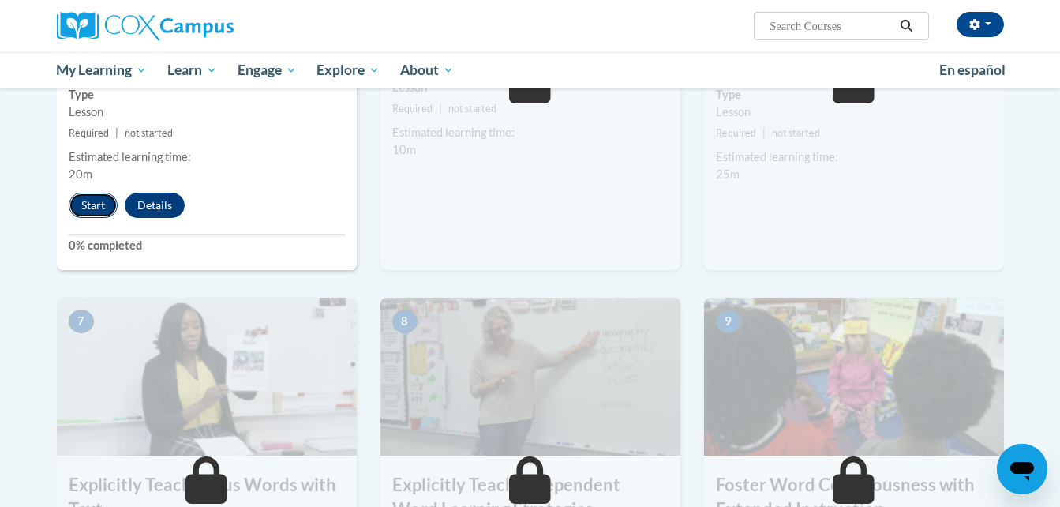
click at [110, 204] on button "Start" at bounding box center [93, 205] width 49 height 25
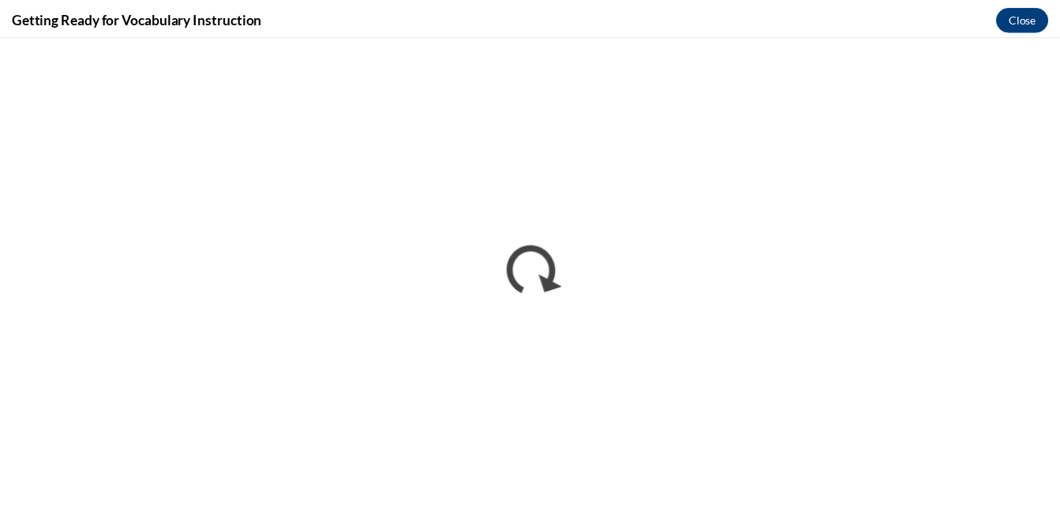
scroll to position [0, 0]
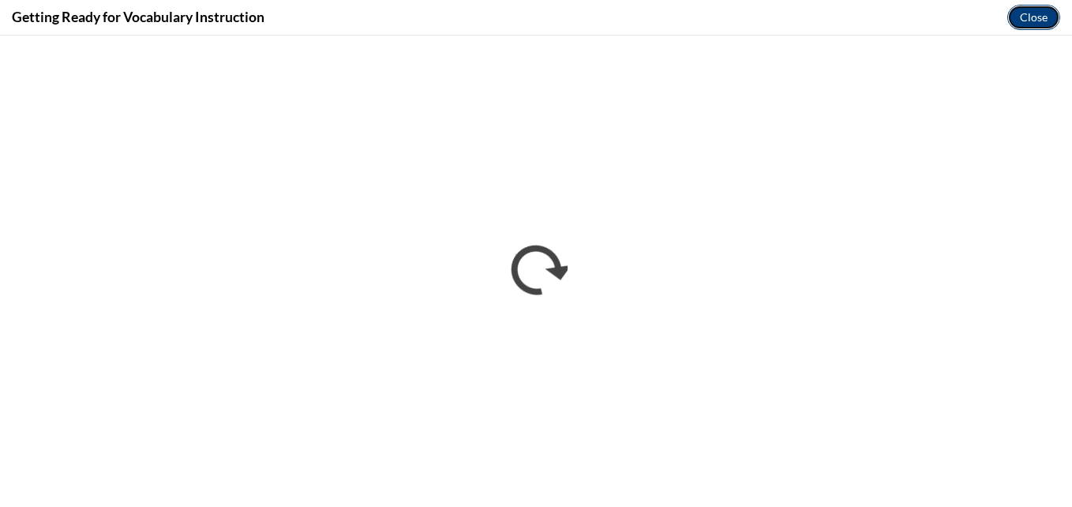
click at [1018, 13] on button "Close" at bounding box center [1033, 17] width 53 height 25
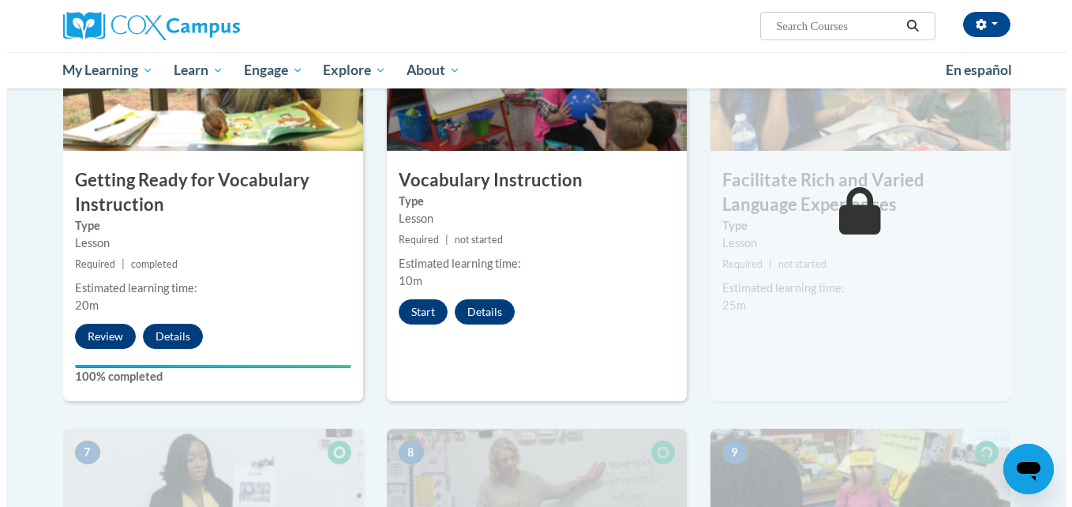
scroll to position [851, 0]
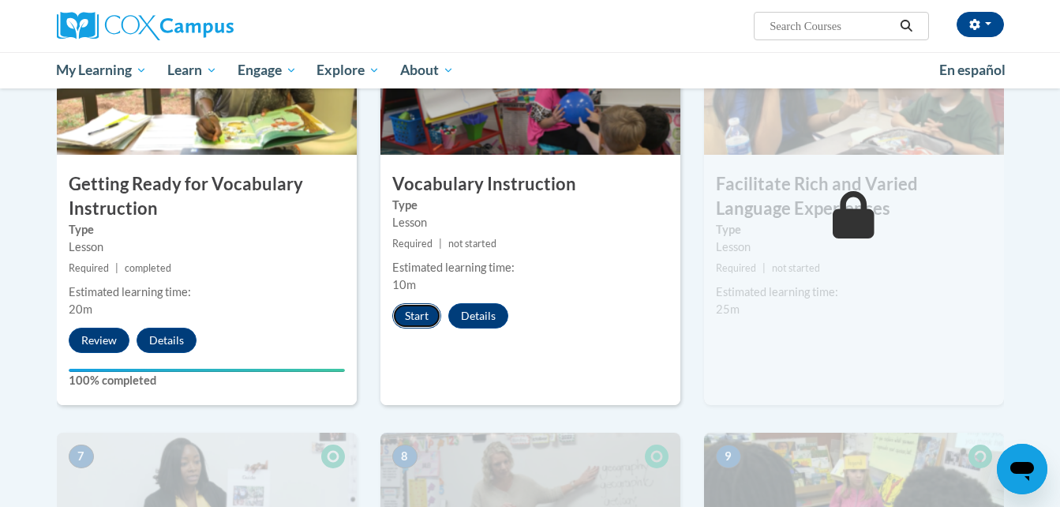
click at [410, 321] on button "Start" at bounding box center [416, 315] width 49 height 25
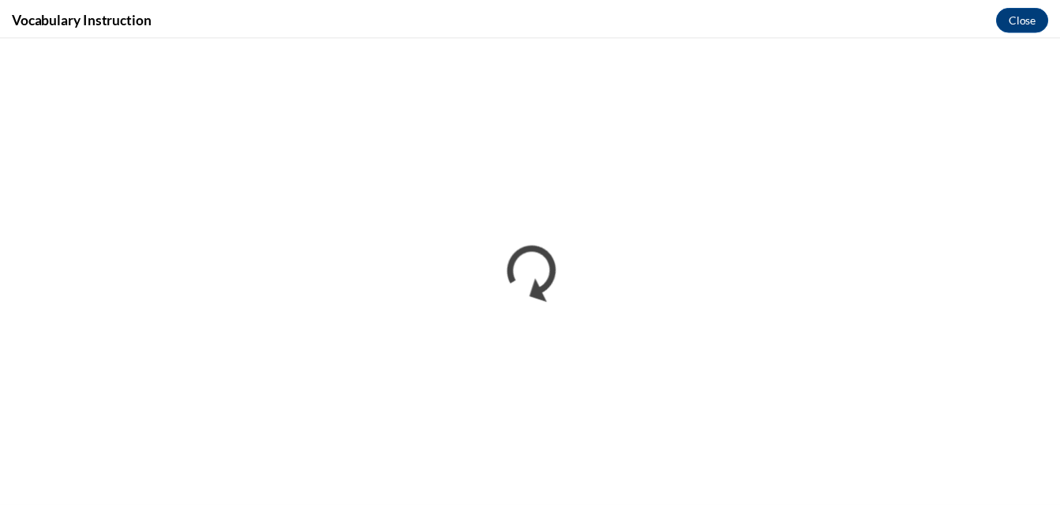
scroll to position [0, 0]
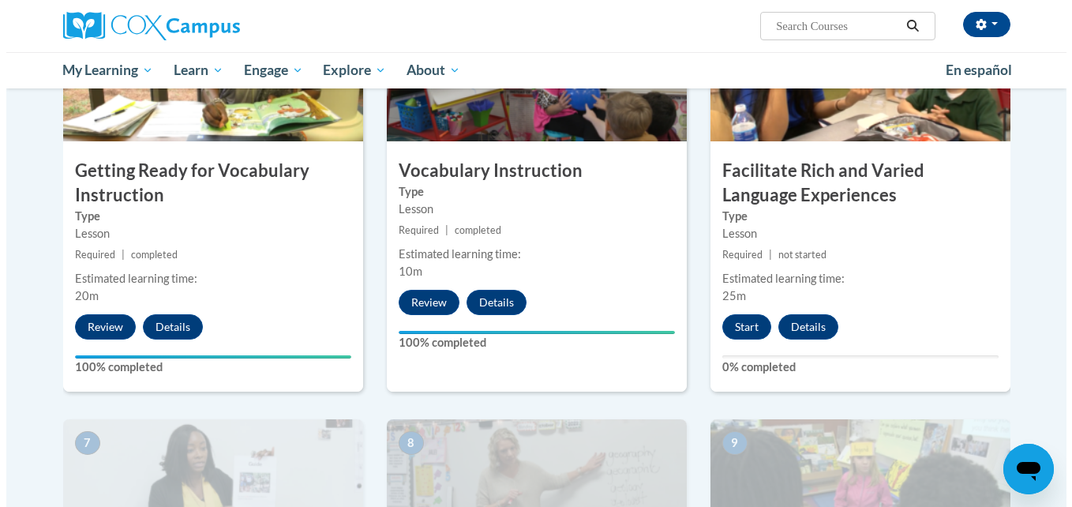
scroll to position [976, 0]
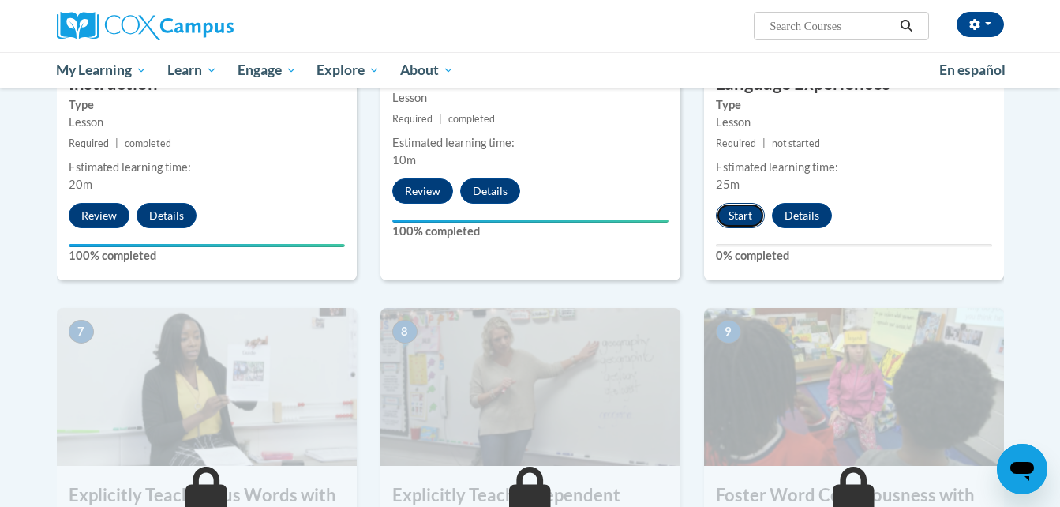
click at [739, 218] on button "Start" at bounding box center [740, 215] width 49 height 25
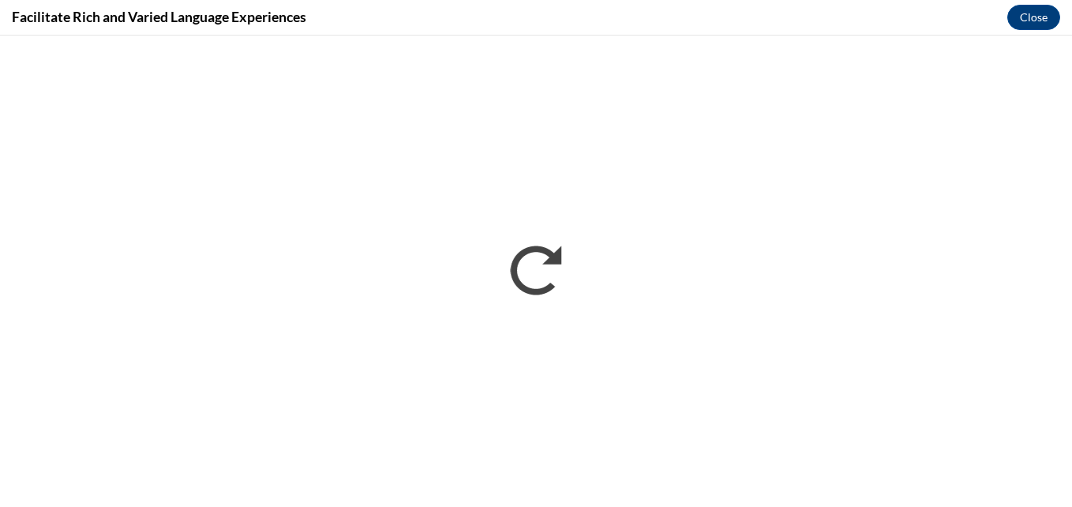
scroll to position [0, 0]
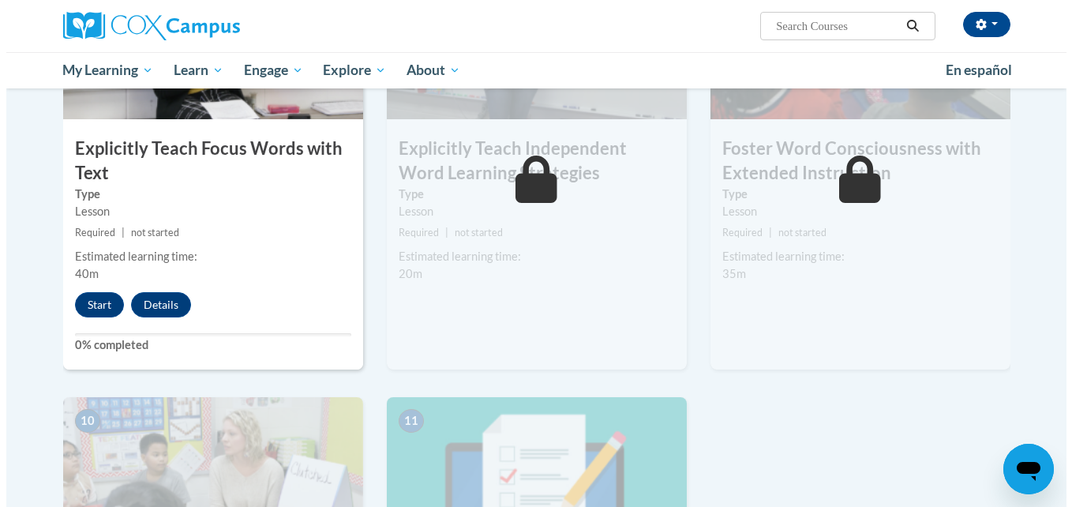
scroll to position [1309, 0]
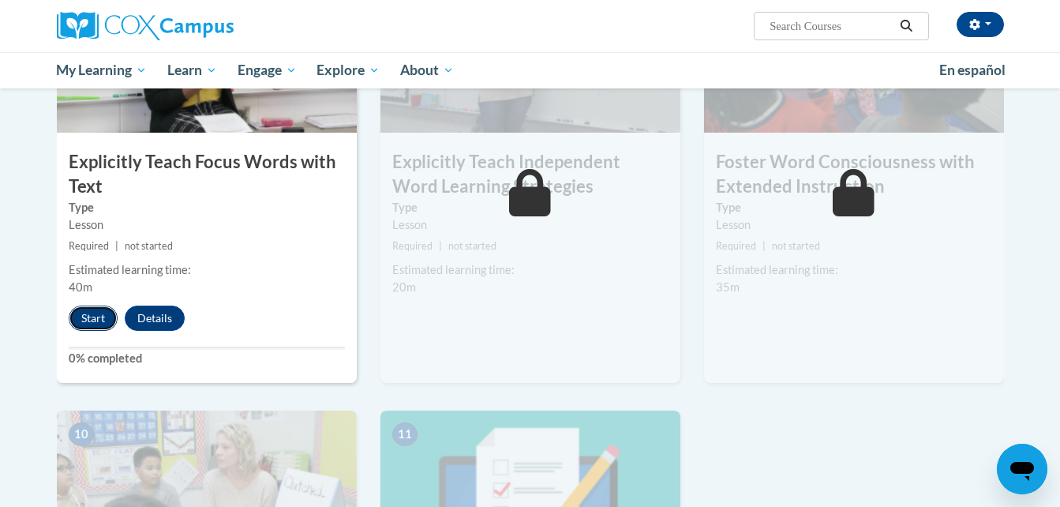
click at [103, 317] on button "Start" at bounding box center [93, 318] width 49 height 25
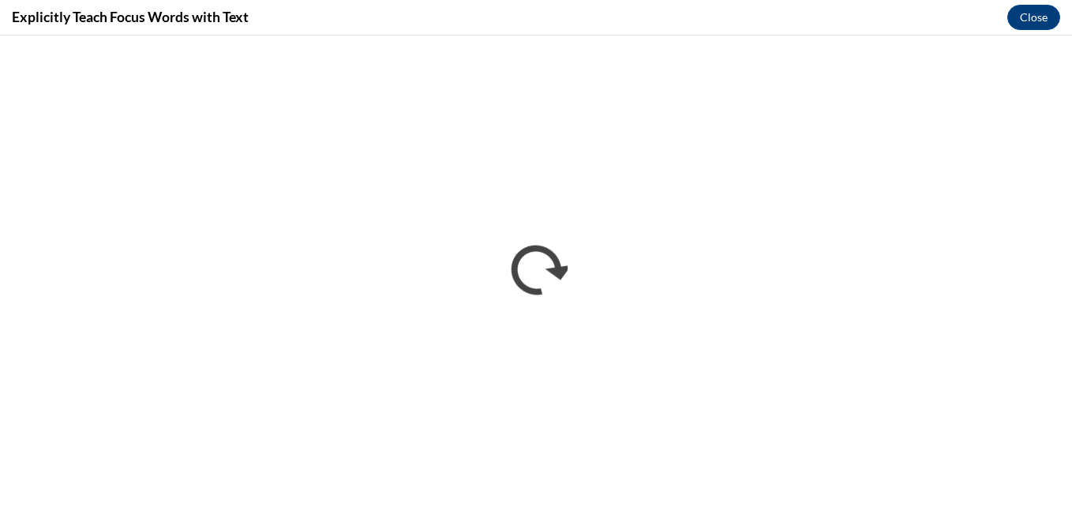
scroll to position [0, 0]
